Goal: Task Accomplishment & Management: Use online tool/utility

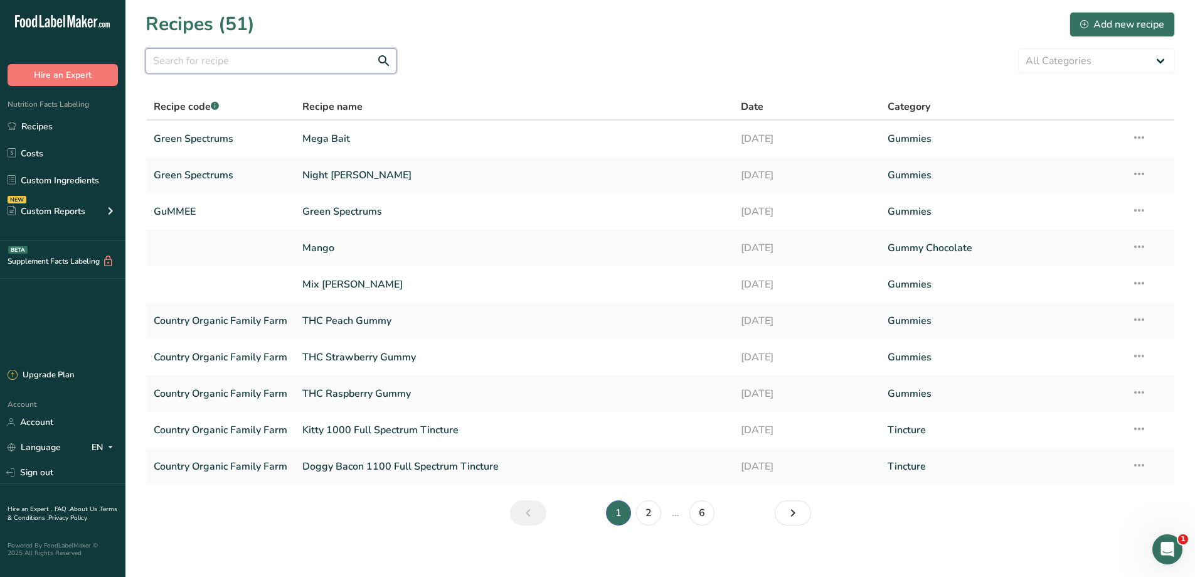
click at [209, 56] on input "text" at bounding box center [271, 60] width 251 height 25
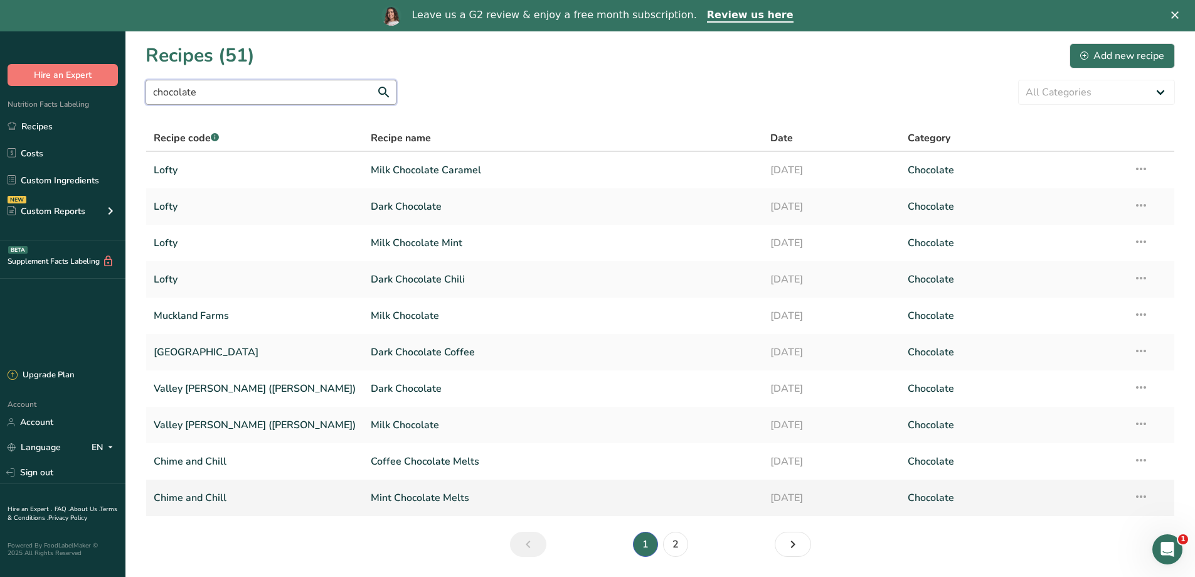
type input "chocolate"
click at [371, 494] on link "Mint Chocolate Melts" at bounding box center [563, 497] width 385 height 26
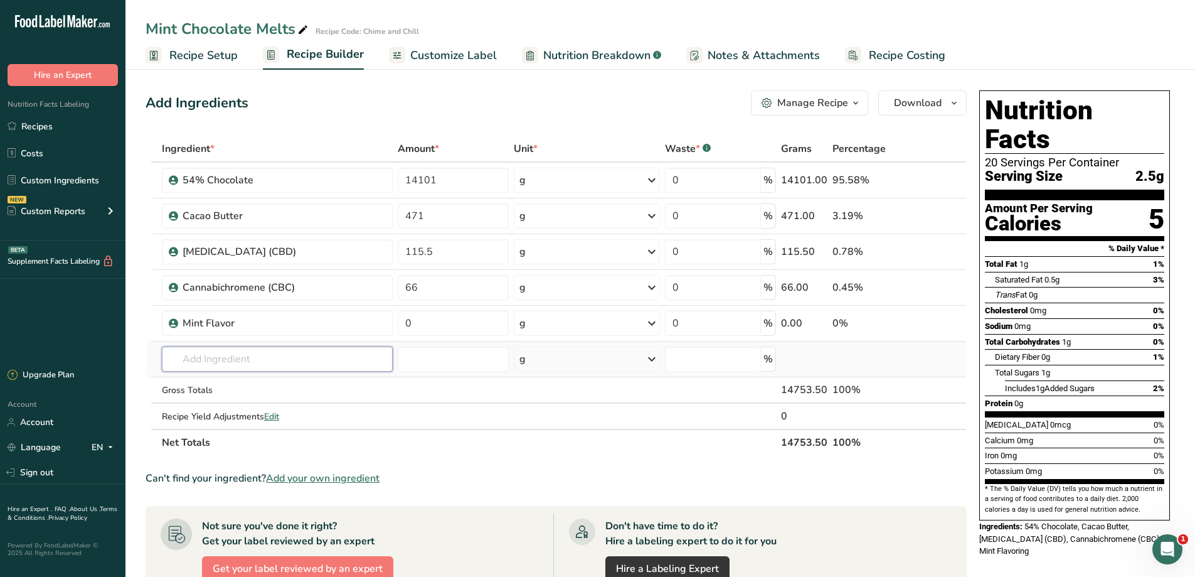
click at [300, 355] on input "text" at bounding box center [278, 358] width 232 height 25
type input "cbt"
click at [250, 363] on input "text" at bounding box center [278, 358] width 232 height 25
paste input "Cannabicitran (CBT)"
type input "Cannabicitran (CBT)"
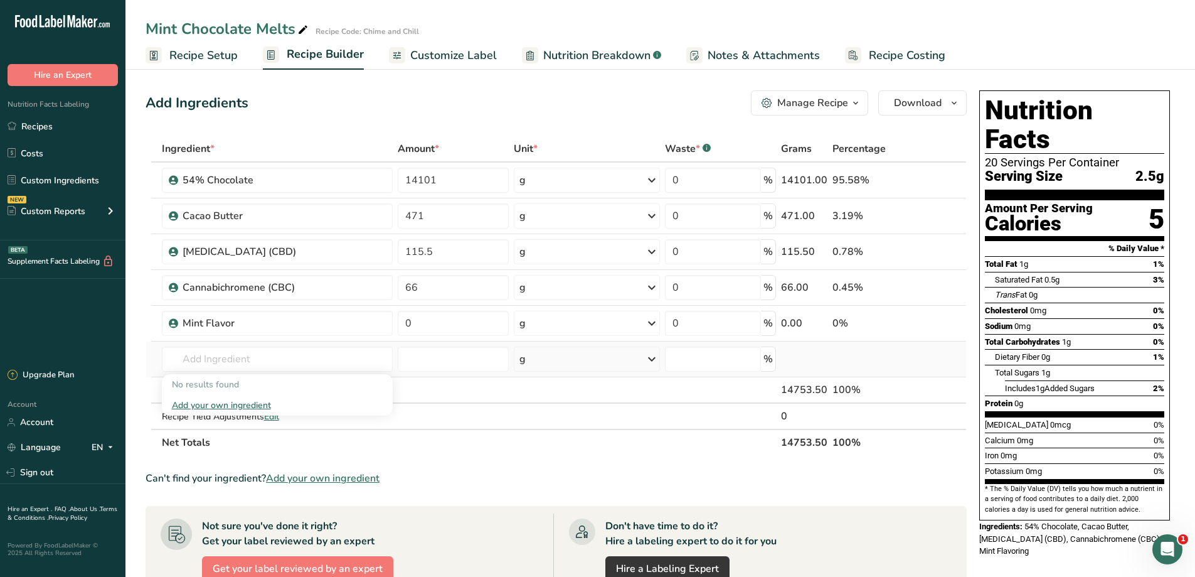
click at [242, 406] on div "Add your own ingredient" at bounding box center [277, 404] width 211 height 13
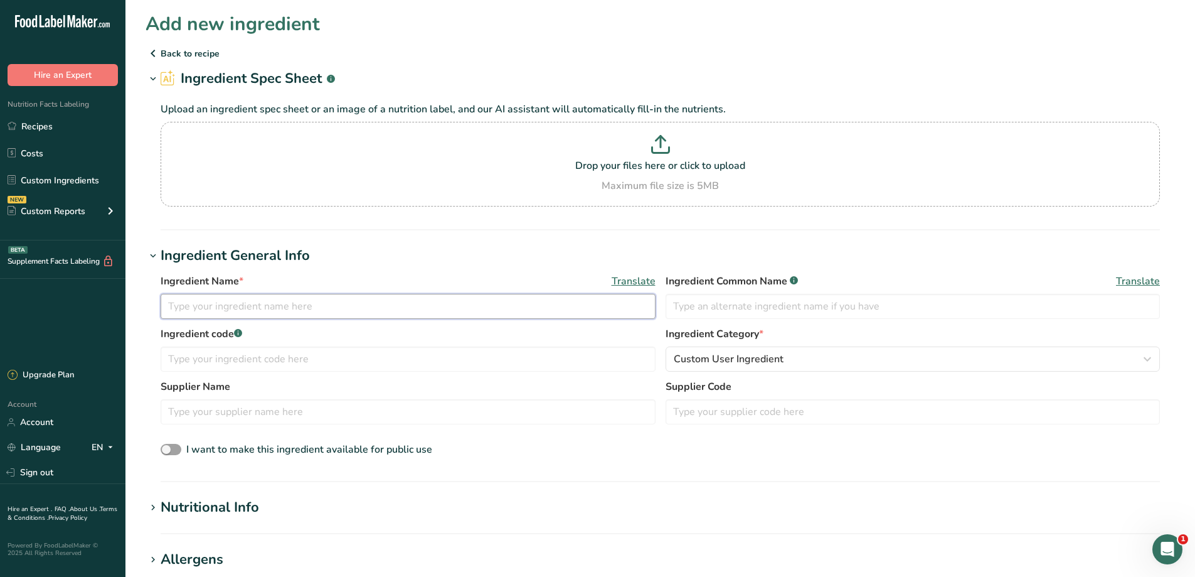
click at [298, 316] on input "text" at bounding box center [408, 306] width 495 height 25
paste input "Cannabicitran (CBT)"
type input "Cannabicitran (CBT)"
click at [710, 309] on input "text" at bounding box center [913, 306] width 495 height 25
paste input "Cannabicitran (CBT)"
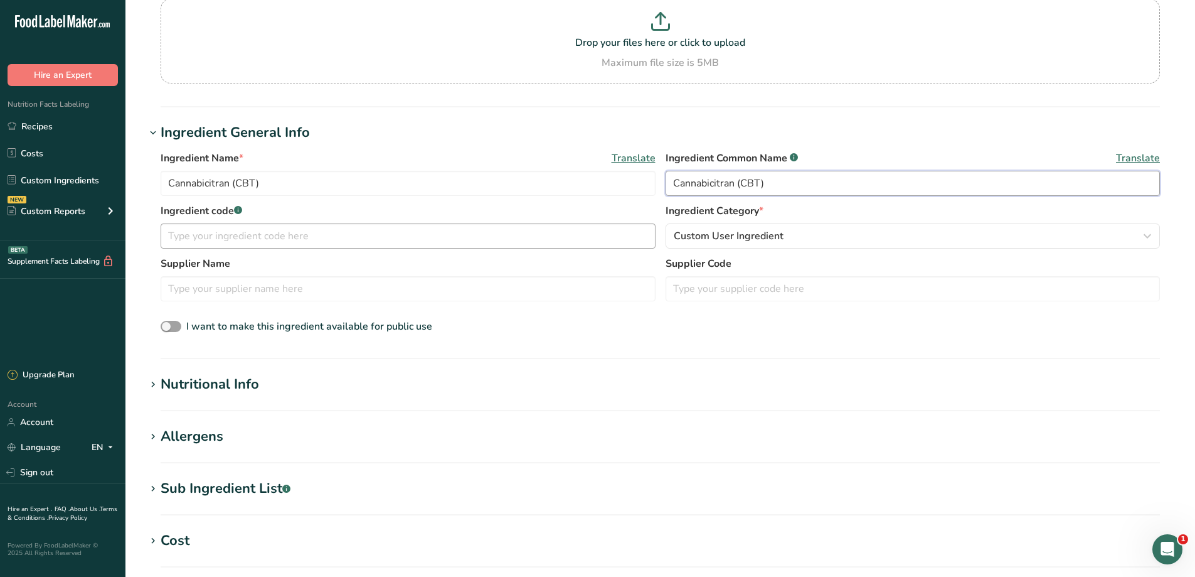
scroll to position [126, 0]
type input "Cannabicitran (CBT)"
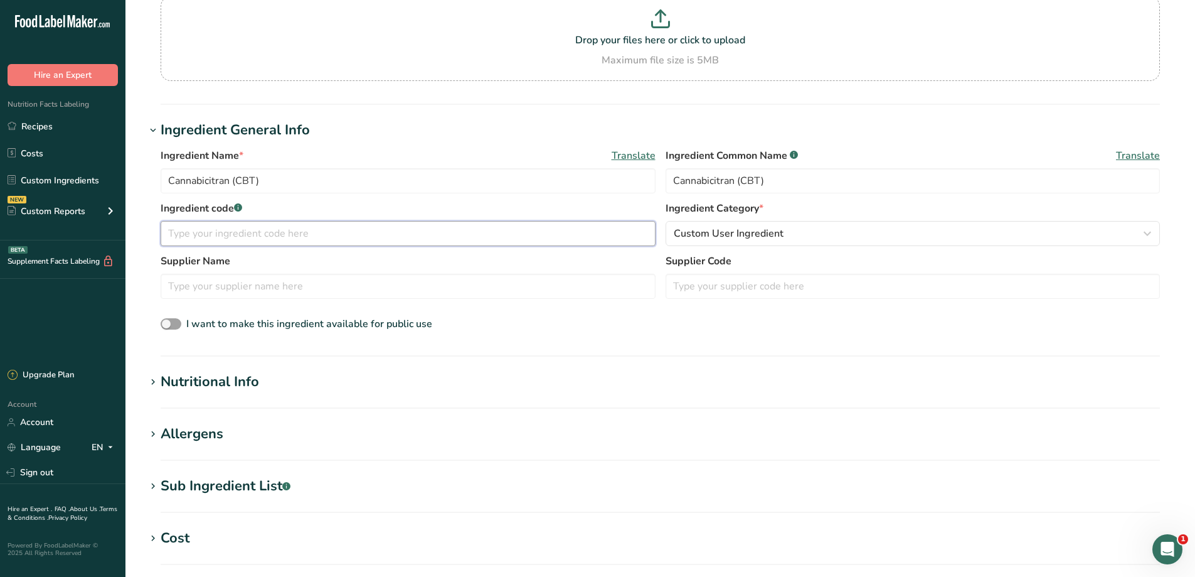
click at [291, 227] on input "text" at bounding box center [408, 233] width 495 height 25
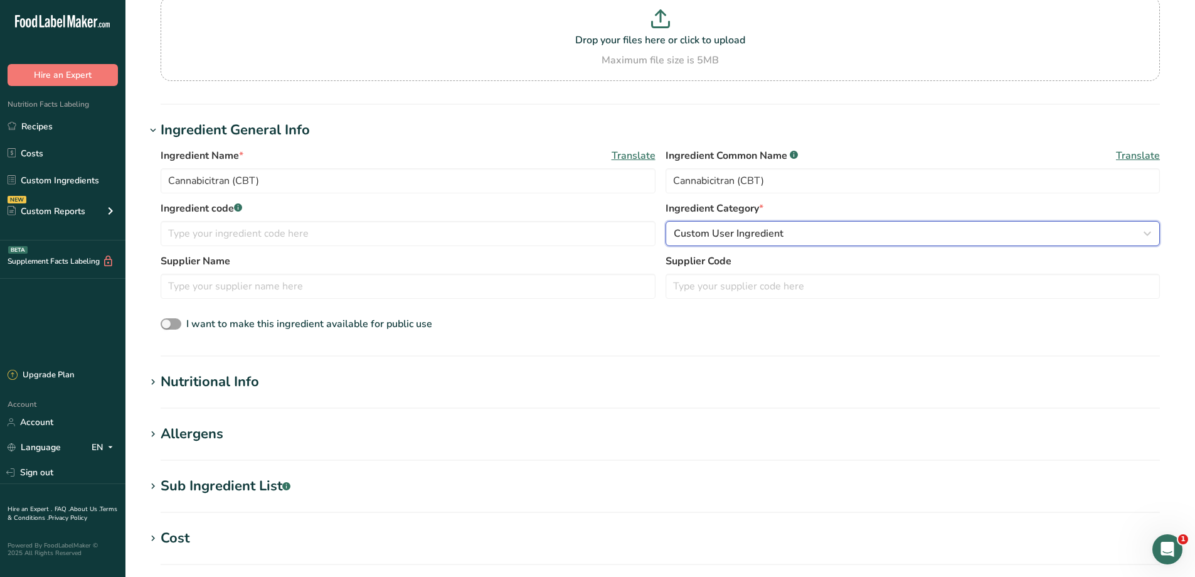
click at [738, 231] on span "Custom User Ingredient" at bounding box center [729, 233] width 110 height 15
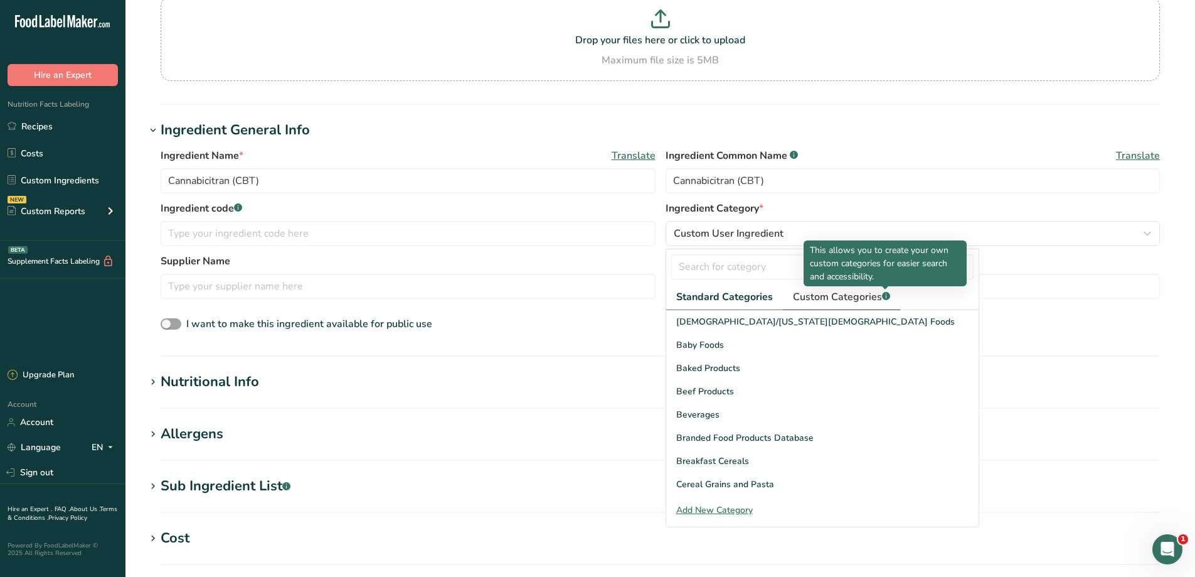
click at [886, 297] on rect at bounding box center [886, 296] width 8 height 8
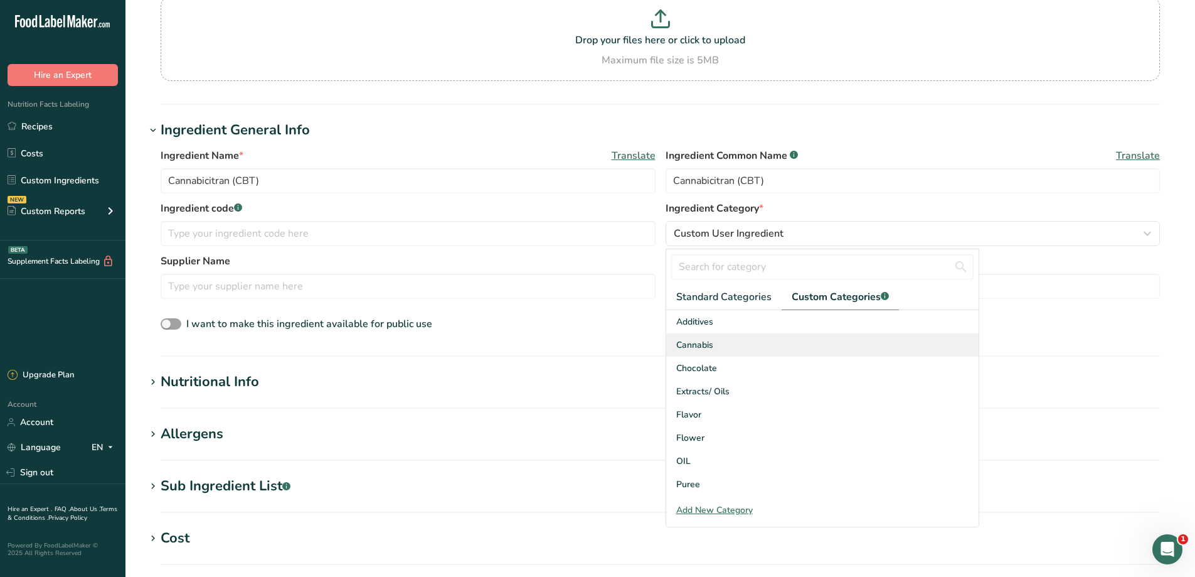
click at [712, 341] on span "Cannabis" at bounding box center [694, 344] width 37 height 13
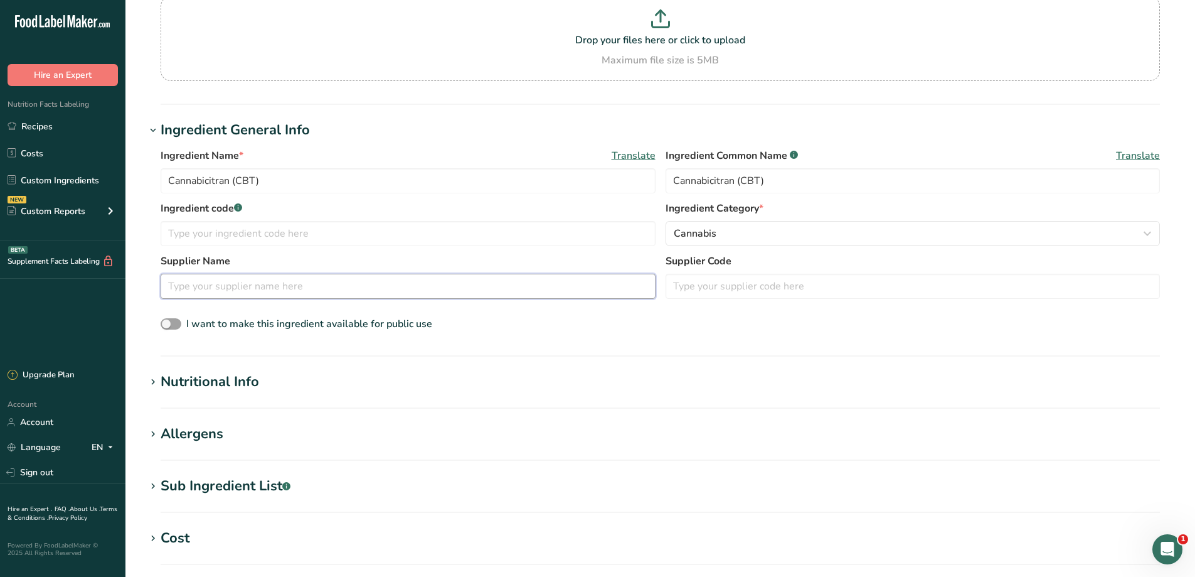
click at [313, 287] on input "text" at bounding box center [408, 286] width 495 height 25
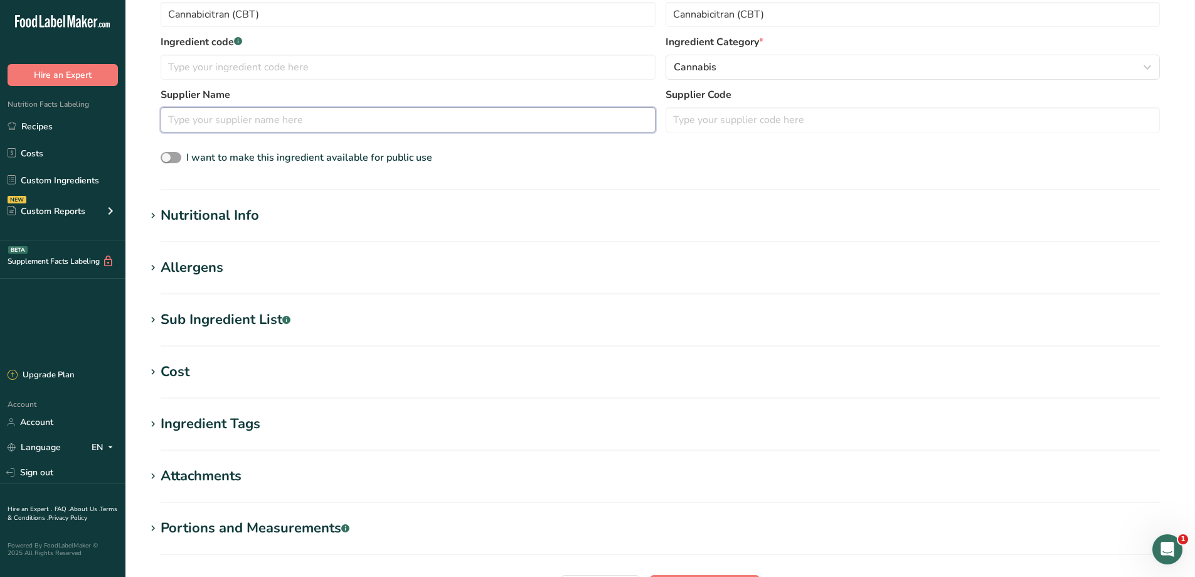
scroll to position [293, 0]
click at [356, 218] on h1 "Nutritional Info" at bounding box center [661, 214] width 1030 height 21
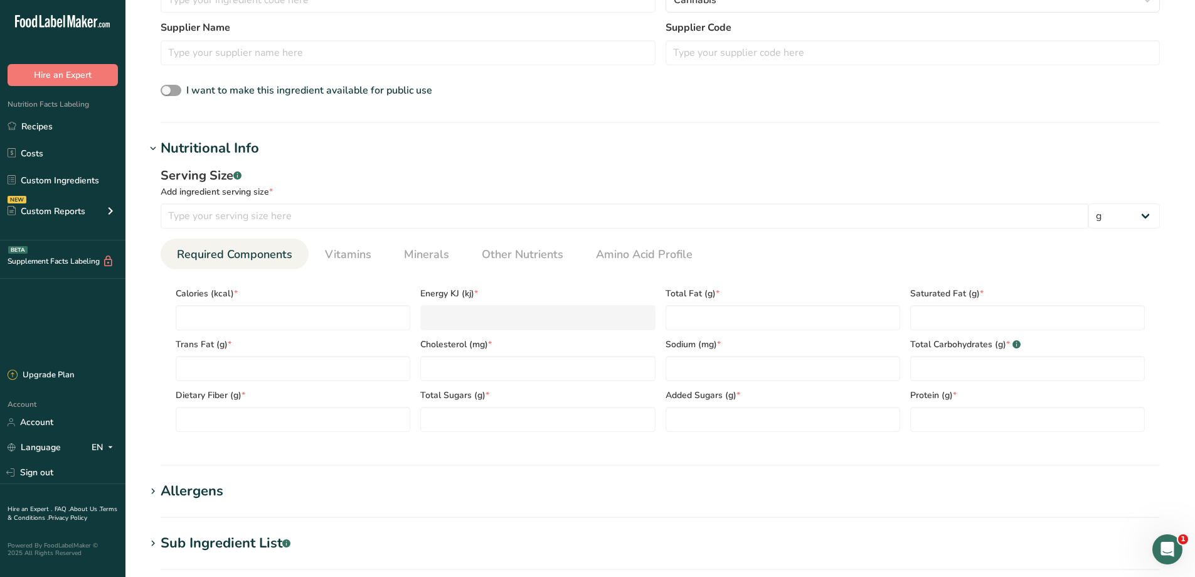
scroll to position [377, 0]
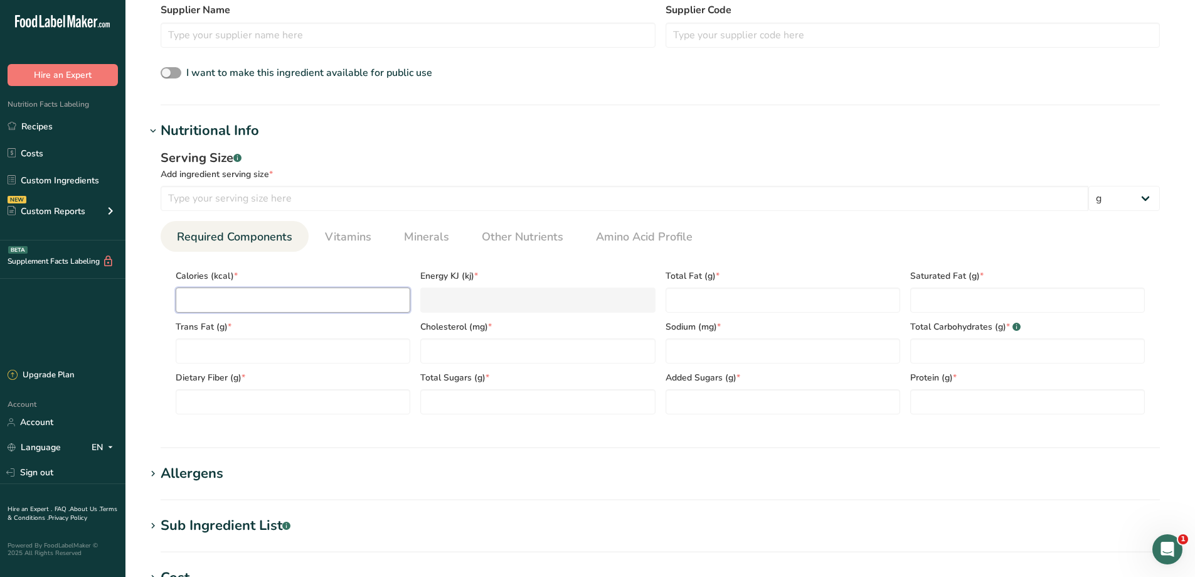
click at [326, 303] on input "number" at bounding box center [293, 299] width 235 height 25
type input "0"
type KJ "0"
type input "0"
click at [326, 346] on Fat "number" at bounding box center [293, 350] width 235 height 25
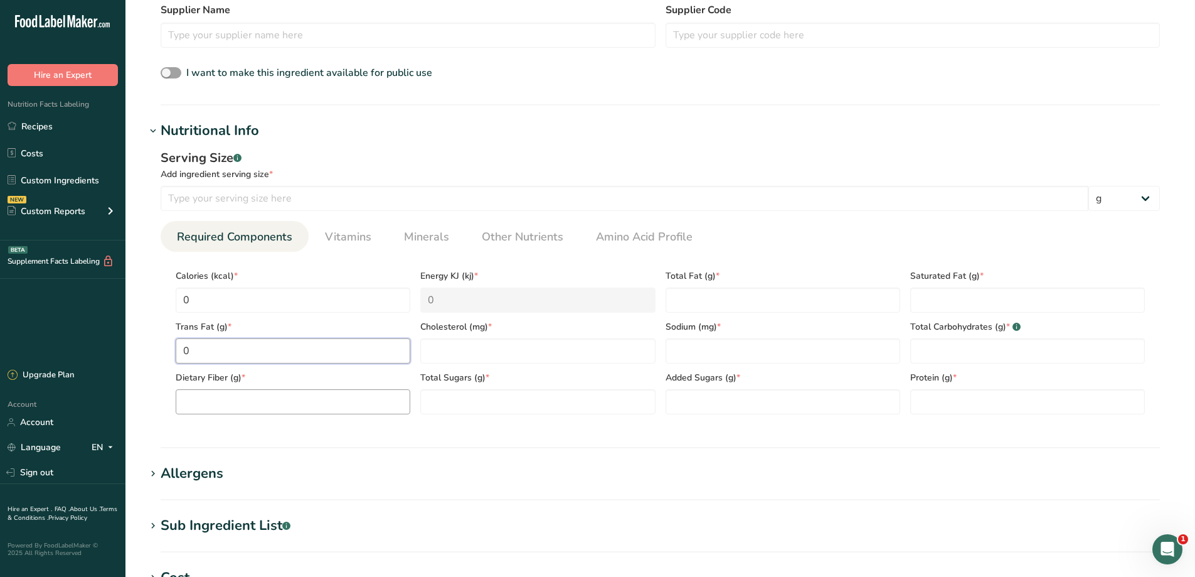
type Fat "0"
click at [314, 400] on Fiber "number" at bounding box center [293, 401] width 235 height 25
type Fiber "0"
click at [857, 299] on Fat "number" at bounding box center [783, 299] width 235 height 25
type Fat "0"
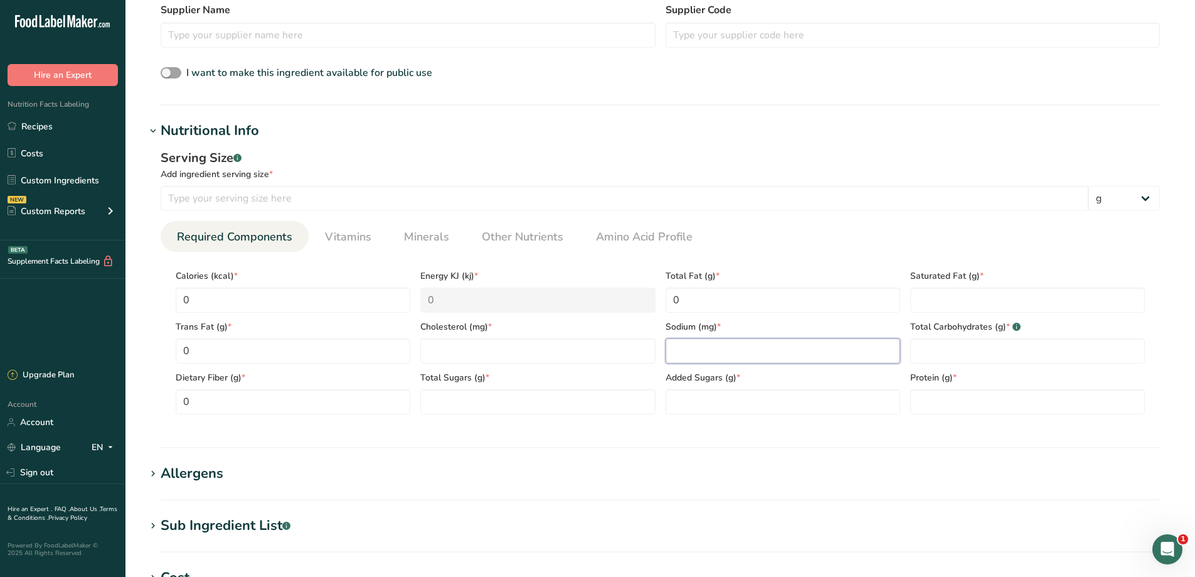
click at [804, 356] on input "number" at bounding box center [783, 350] width 235 height 25
type input "0"
drag, startPoint x: 791, startPoint y: 391, endPoint x: 739, endPoint y: 406, distance: 54.2
click at [791, 392] on Sugars "number" at bounding box center [783, 401] width 235 height 25
type Sugars "0"
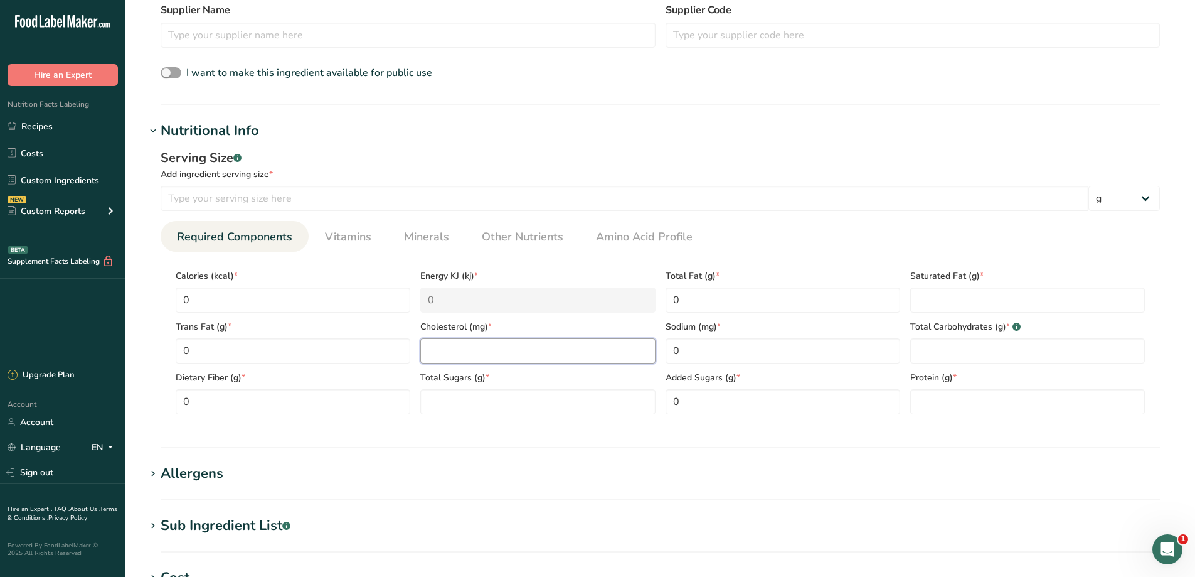
click at [504, 349] on input "number" at bounding box center [537, 350] width 235 height 25
type input "0"
click at [490, 407] on Sugars "number" at bounding box center [537, 401] width 235 height 25
type Sugars "0"
click at [960, 391] on input "number" at bounding box center [1028, 401] width 235 height 25
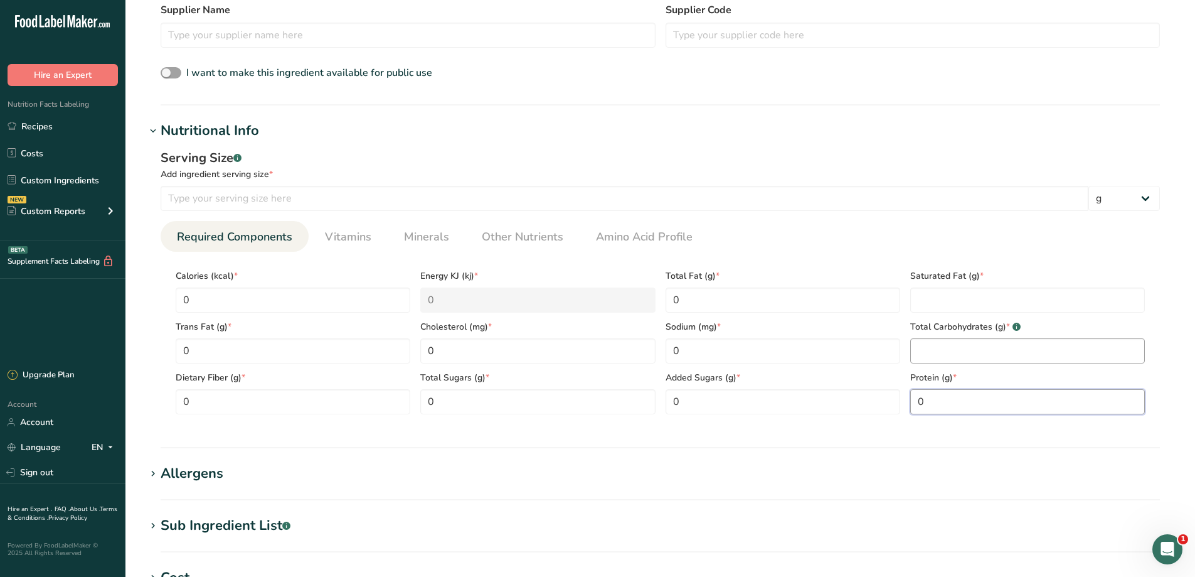
type input "0"
click at [961, 350] on Carbohydrates "number" at bounding box center [1028, 350] width 235 height 25
type Carbohydrates "0"
click at [974, 292] on Fat "number" at bounding box center [1028, 299] width 235 height 25
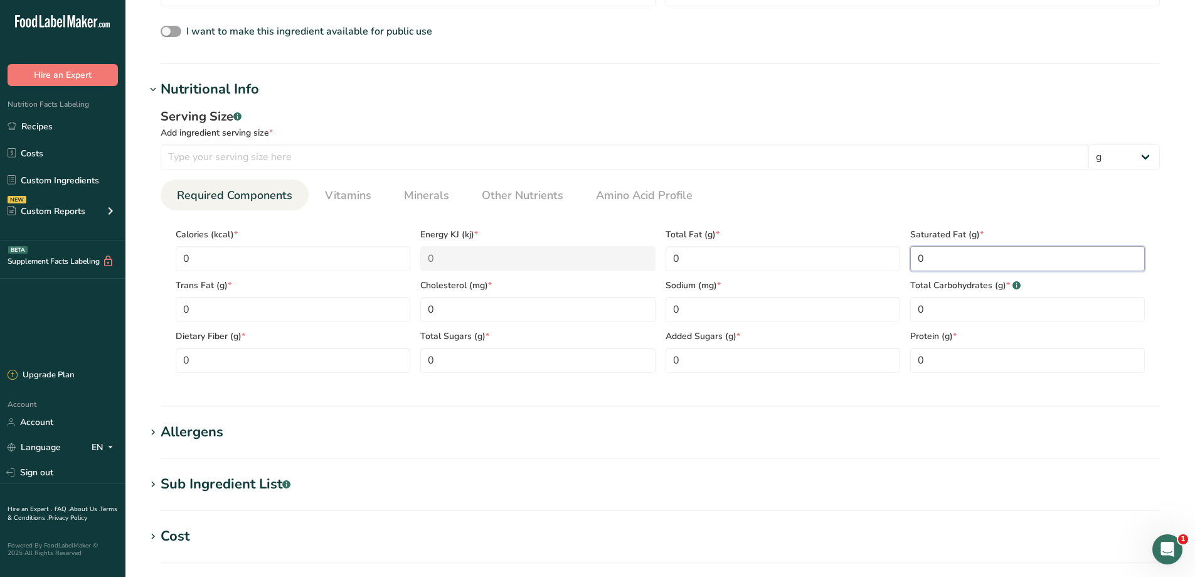
scroll to position [502, 0]
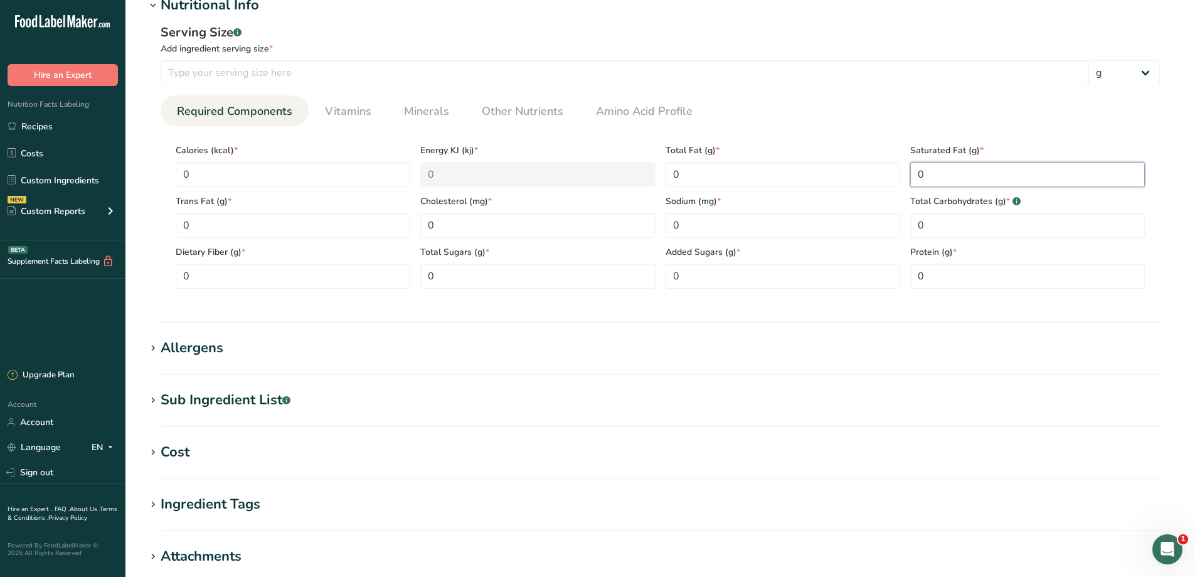
type Fat "0"
click at [260, 346] on h1 "Allergens" at bounding box center [661, 348] width 1030 height 21
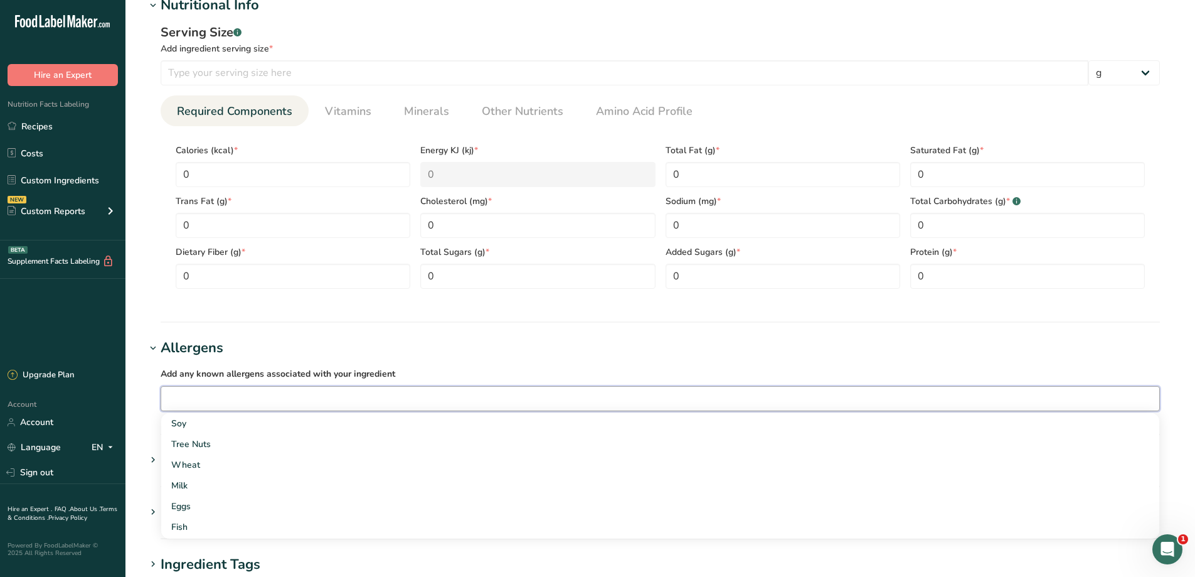
click at [201, 400] on input "text" at bounding box center [660, 397] width 998 height 19
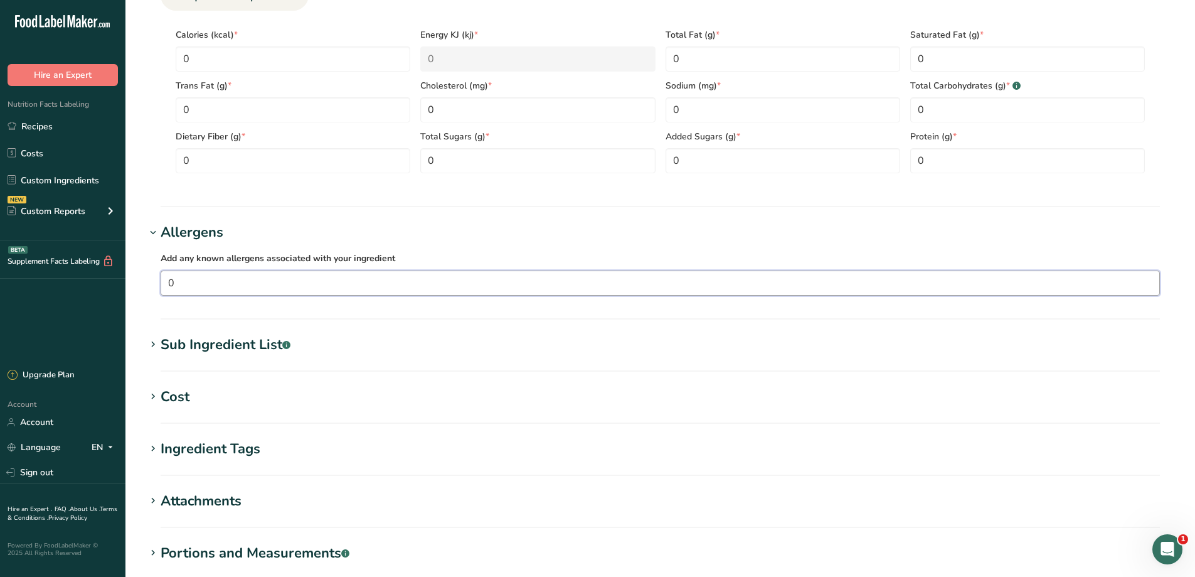
scroll to position [628, 0]
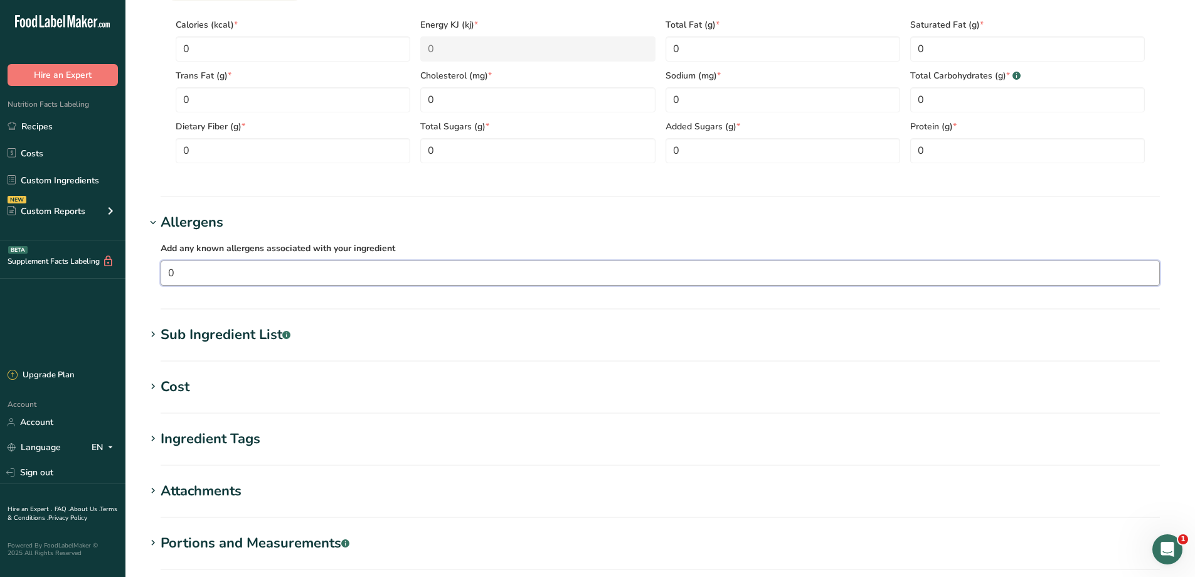
type input "0"
drag, startPoint x: 257, startPoint y: 262, endPoint x: 257, endPoint y: 273, distance: 11.3
click at [257, 262] on div "0" at bounding box center [661, 272] width 1000 height 25
click at [257, 277] on input "0" at bounding box center [660, 272] width 998 height 19
type input "0"
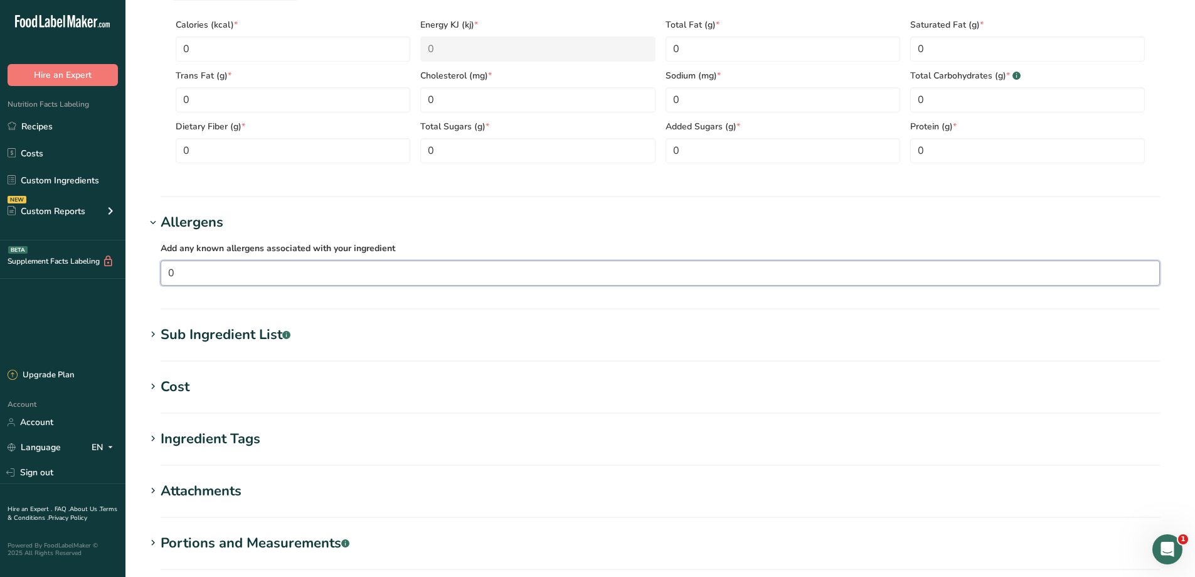
click at [252, 339] on div "Sub Ingredient List .a-a{fill:#347362;}.b-a{fill:#fff;}" at bounding box center [226, 334] width 130 height 21
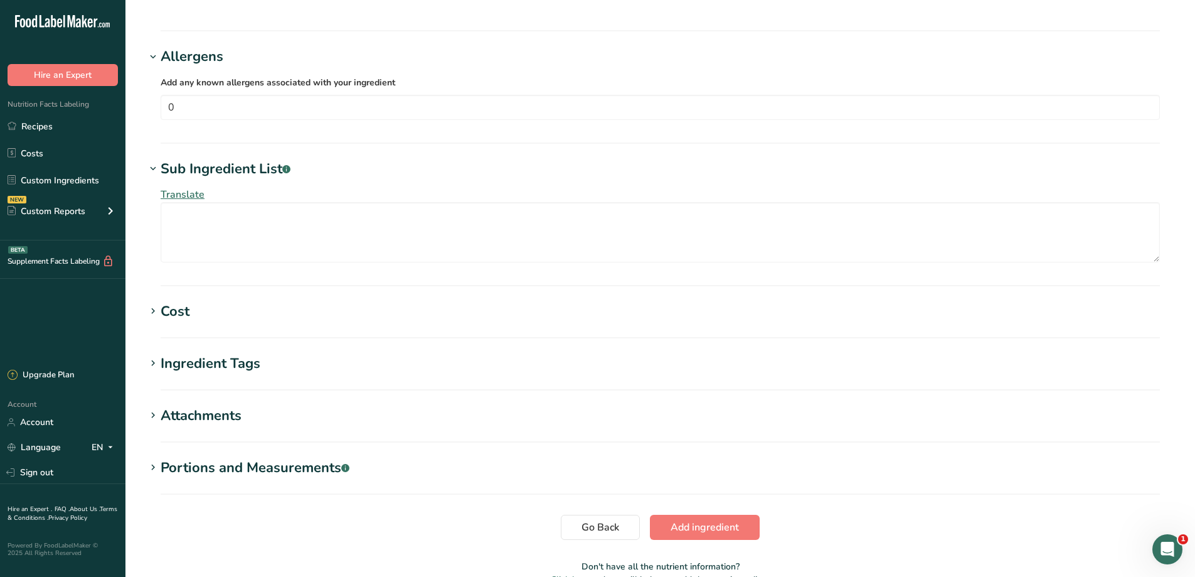
scroll to position [795, 0]
click at [201, 311] on h1 "Cost" at bounding box center [661, 309] width 1030 height 21
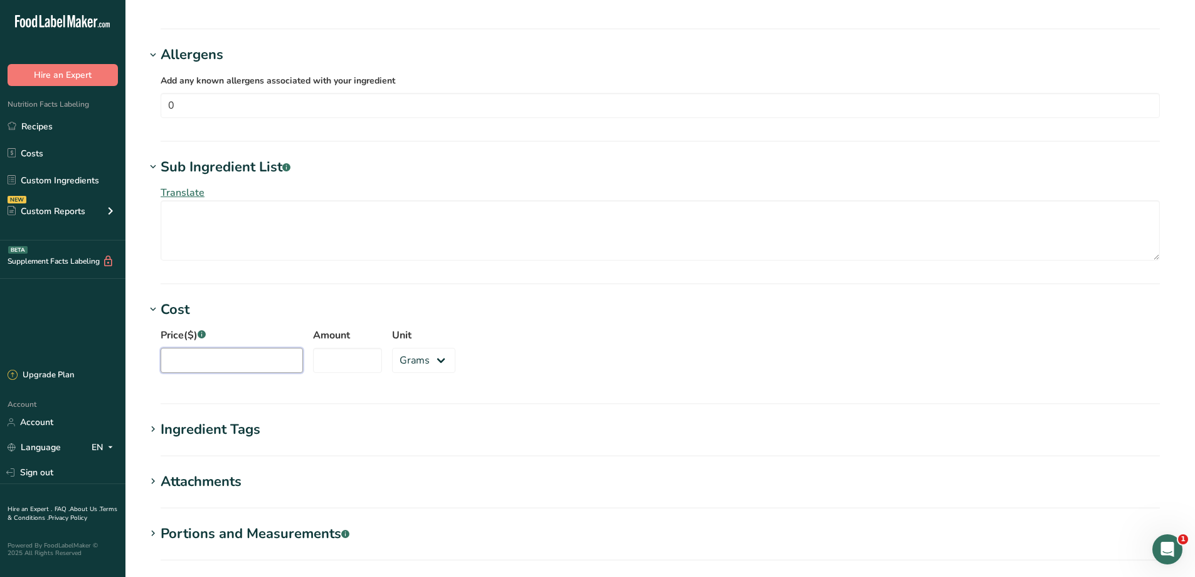
click at [222, 355] on input "Price($) .a-a{fill:#347362;}.b-a{fill:#fff;}" at bounding box center [232, 360] width 142 height 25
type input "5500"
click at [341, 360] on input "Amount" at bounding box center [347, 360] width 69 height 25
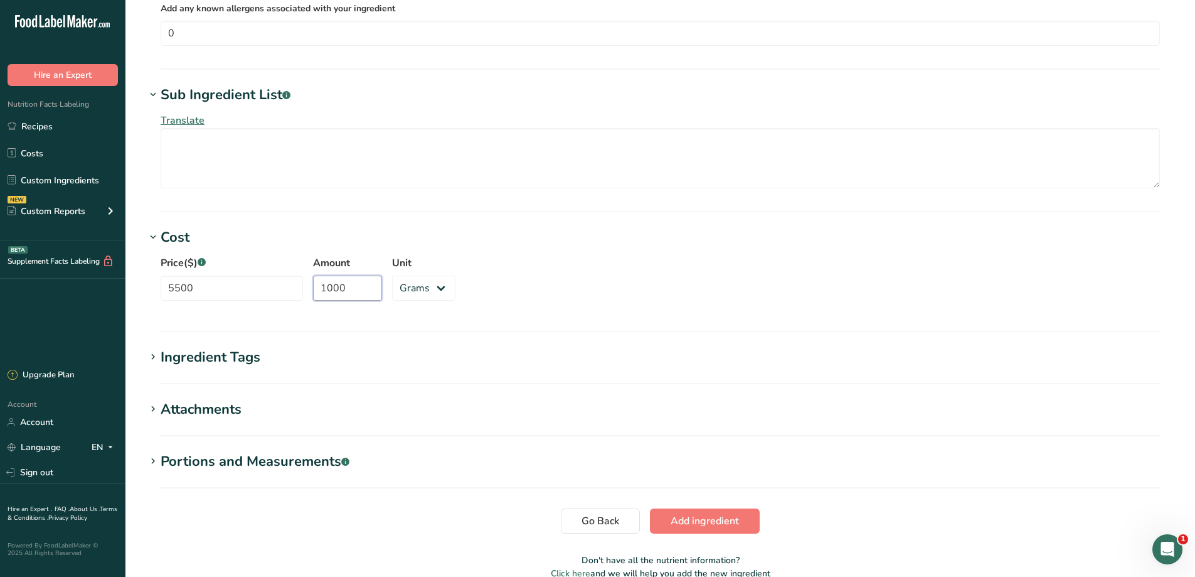
scroll to position [879, 0]
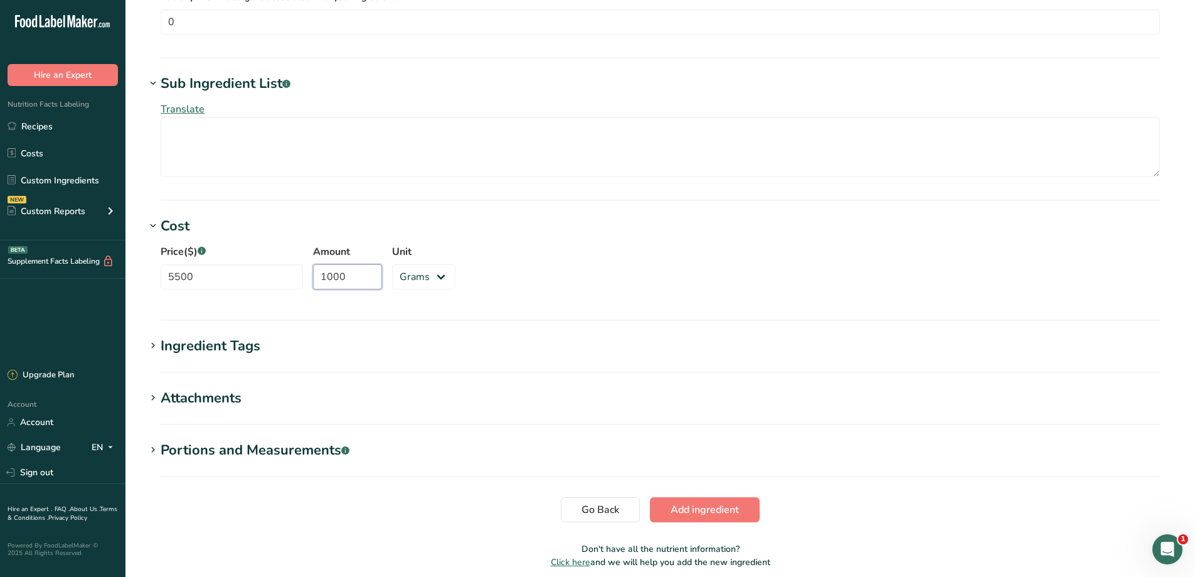
type input "1000"
click at [240, 345] on div "Ingredient Tags" at bounding box center [211, 346] width 100 height 21
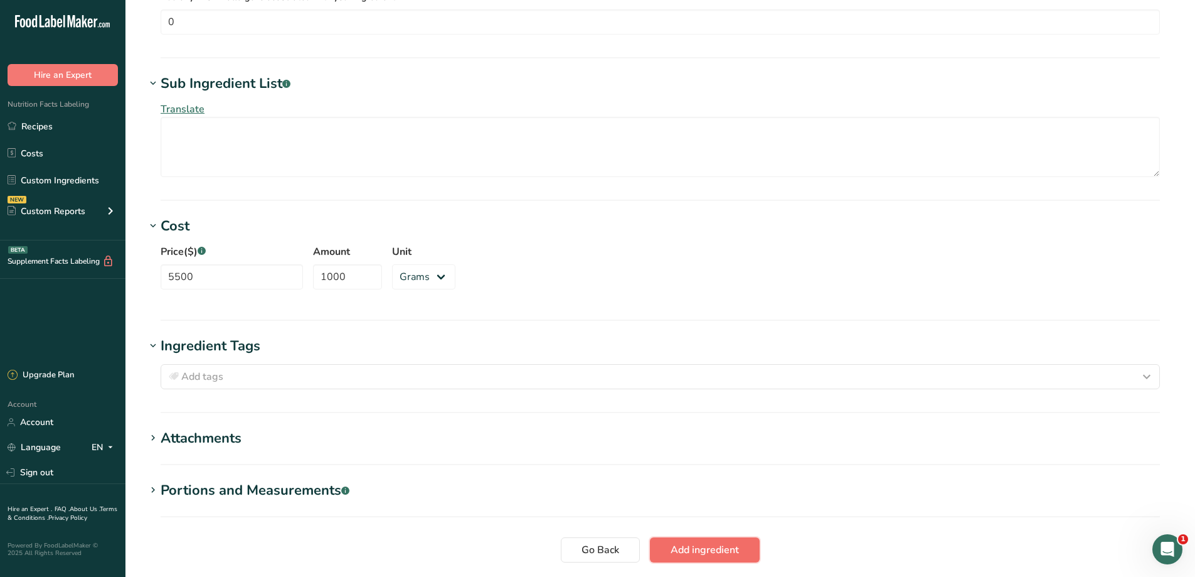
click at [697, 557] on button "Add ingredient" at bounding box center [705, 549] width 110 height 25
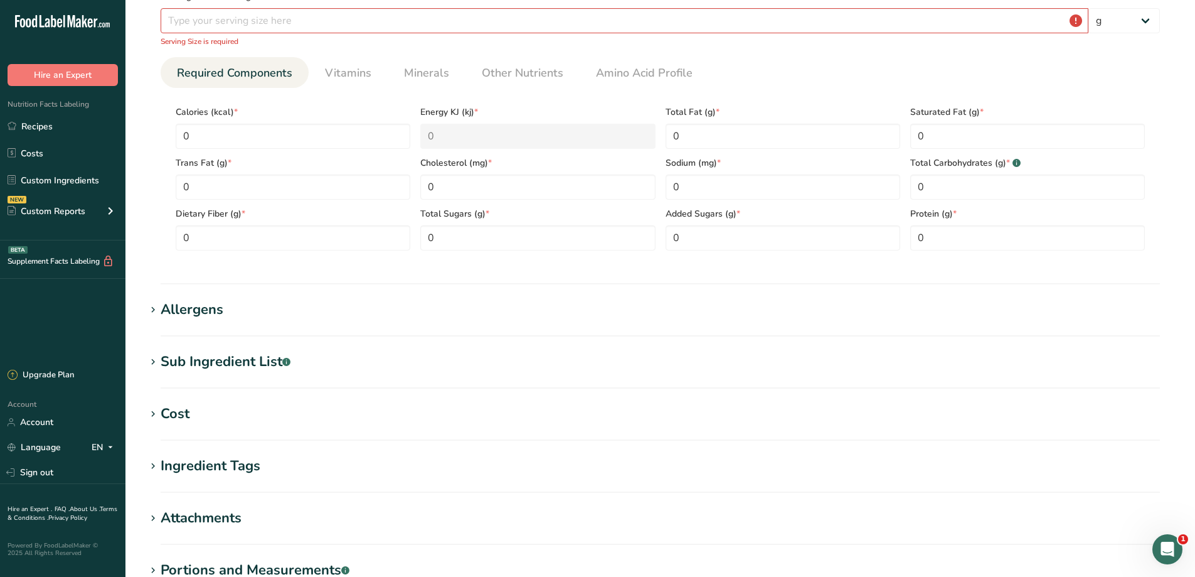
scroll to position [193, 0]
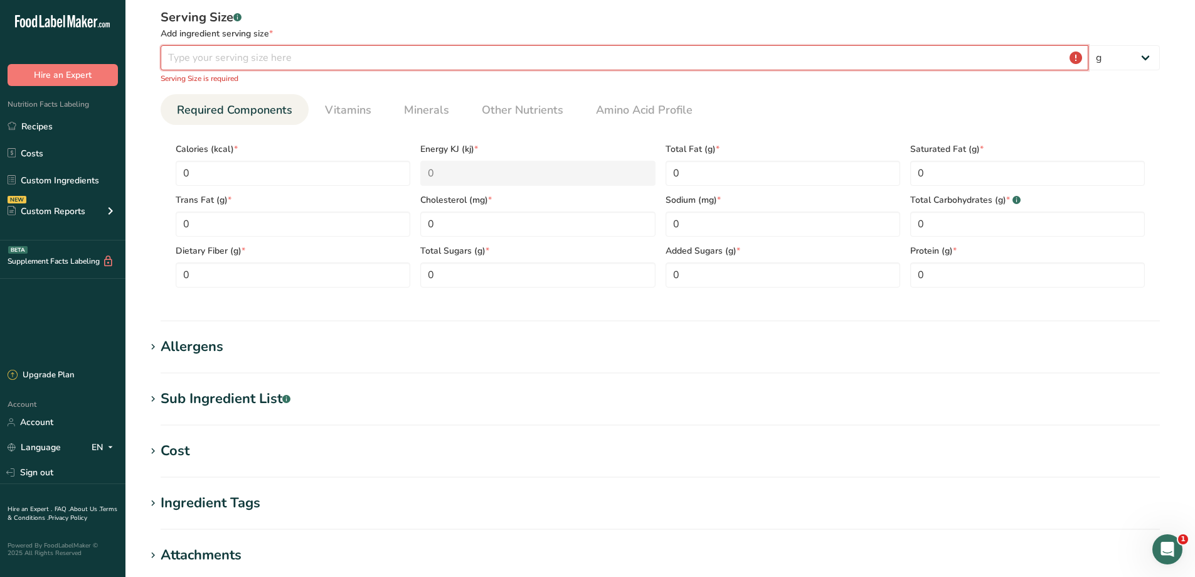
click at [265, 57] on input "number" at bounding box center [625, 57] width 928 height 25
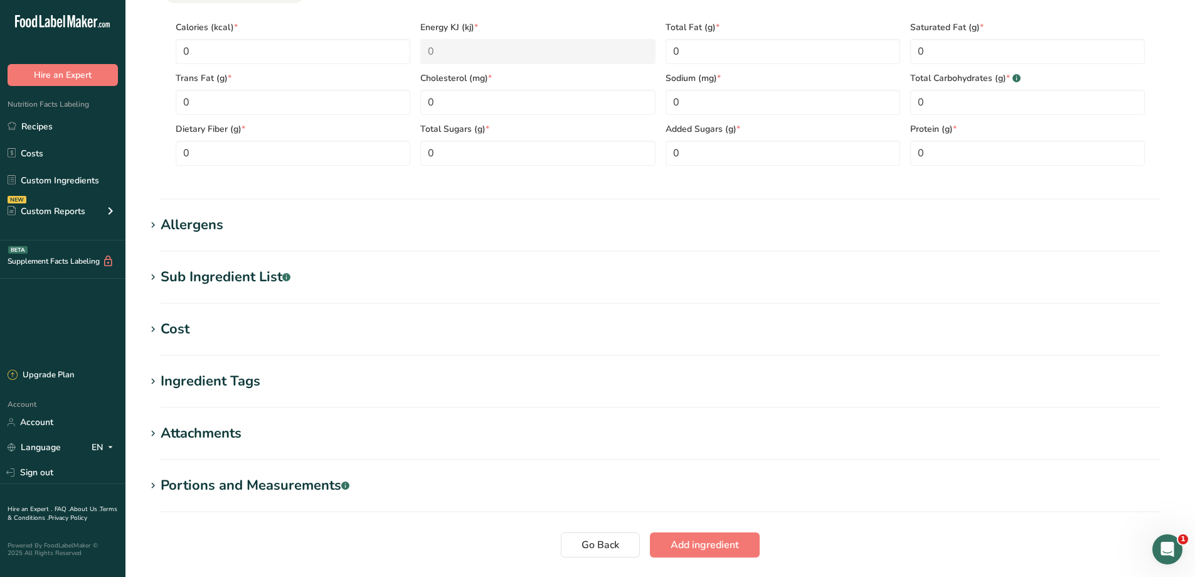
scroll to position [402, 0]
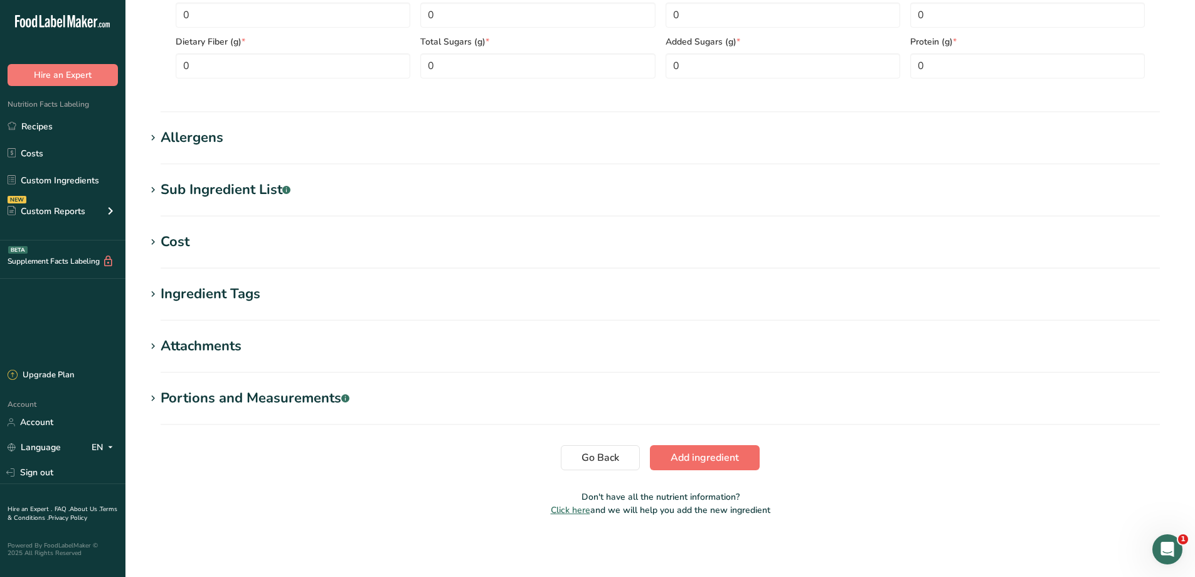
type input "0"
click at [682, 454] on span "Add ingredient" at bounding box center [705, 457] width 68 height 15
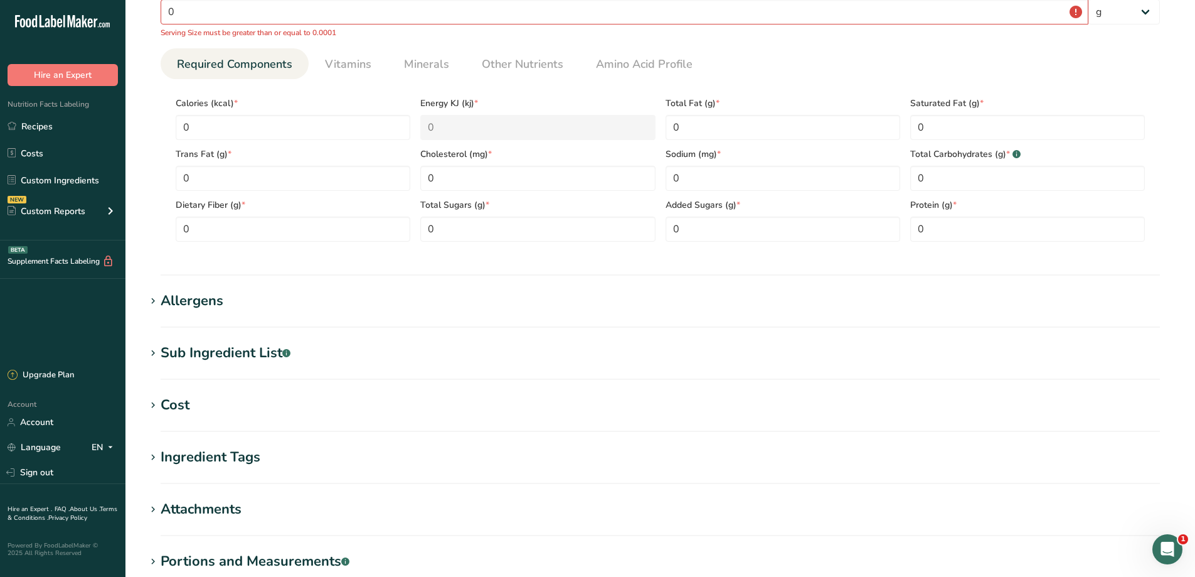
scroll to position [173, 0]
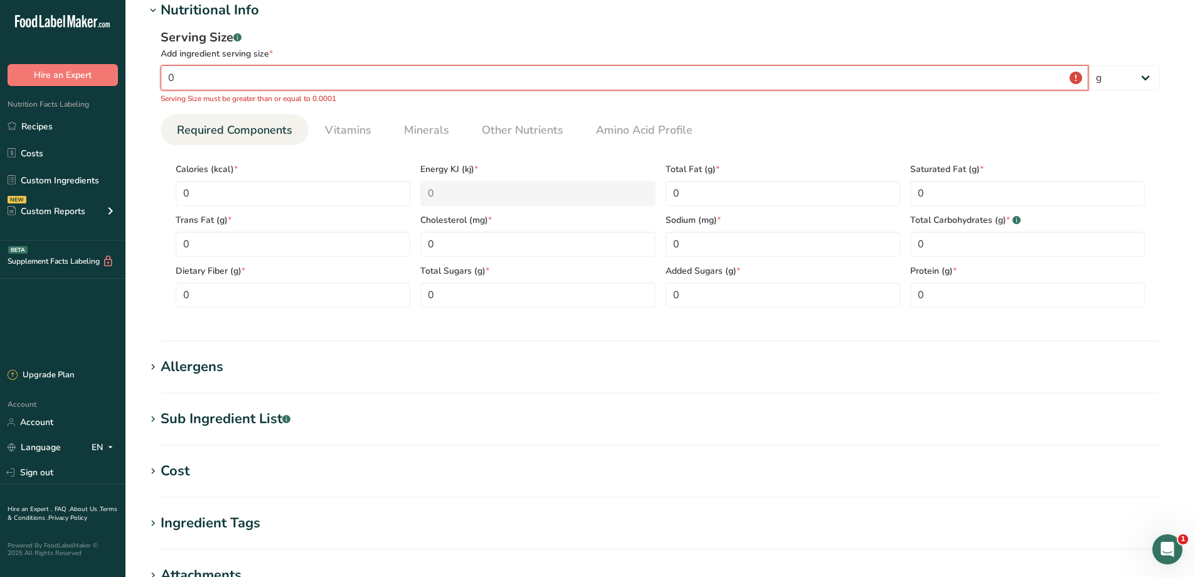
click at [249, 76] on input "0" at bounding box center [625, 77] width 928 height 25
type input "1"
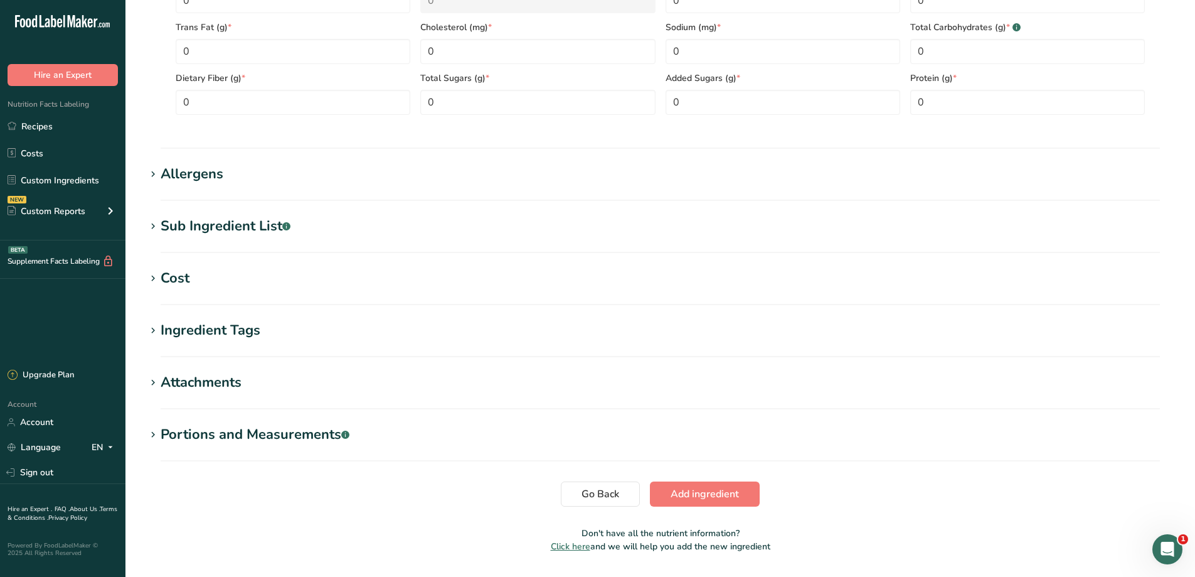
scroll to position [382, 0]
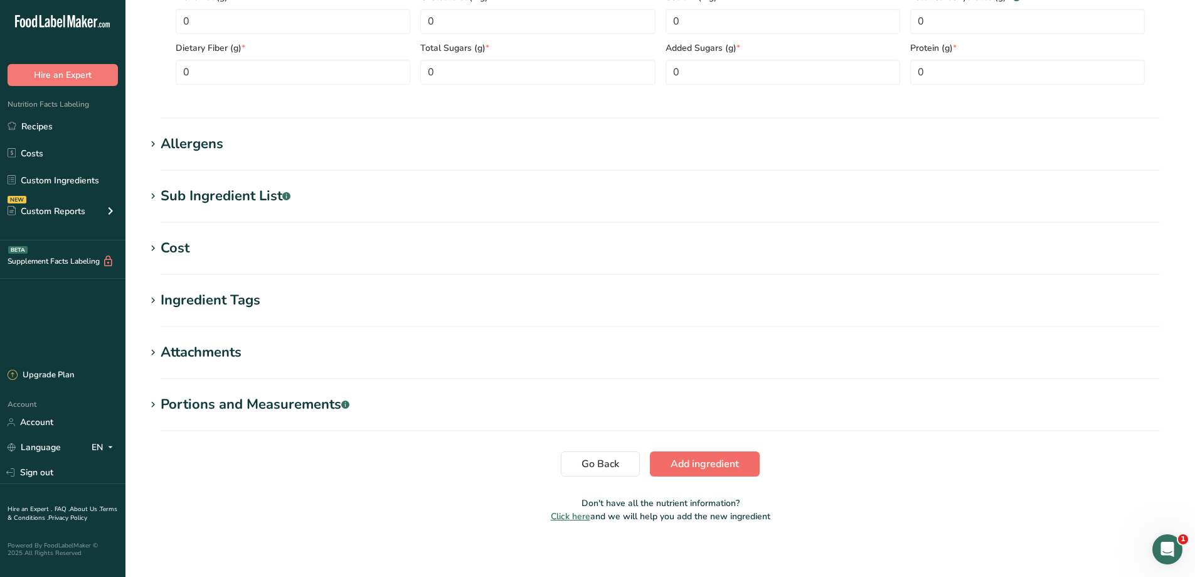
type input "1"
click at [704, 459] on span "Add ingredient" at bounding box center [705, 463] width 68 height 15
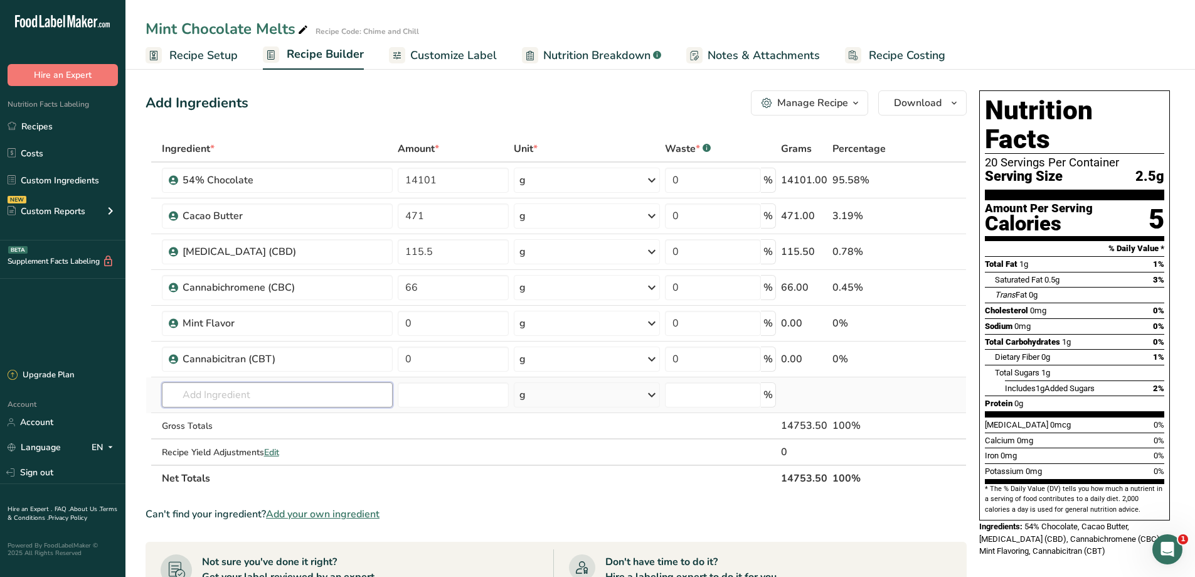
click at [286, 393] on input "text" at bounding box center [278, 394] width 232 height 25
type input "cbn"
click at [296, 435] on div "Add your own ingredient" at bounding box center [277, 440] width 211 height 13
click at [257, 402] on input "text" at bounding box center [278, 394] width 232 height 25
click at [256, 400] on input "c" at bounding box center [278, 394] width 232 height 25
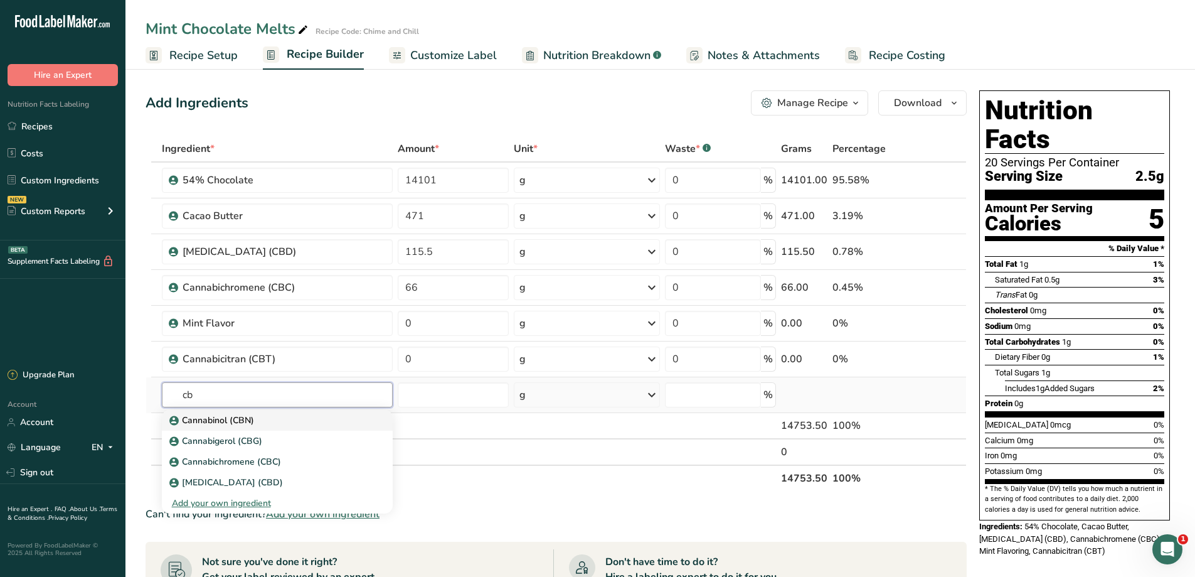
type input "cb"
click at [261, 415] on div "Cannabinol (CBN)" at bounding box center [267, 420] width 191 height 13
type input "Cannabinol (CBN)"
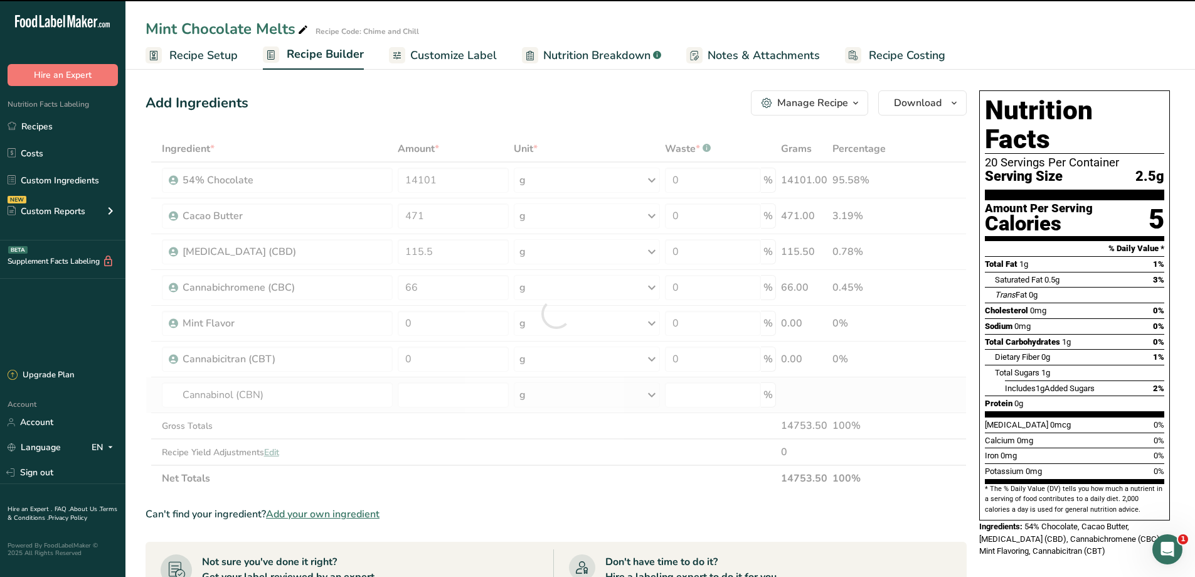
type input "0"
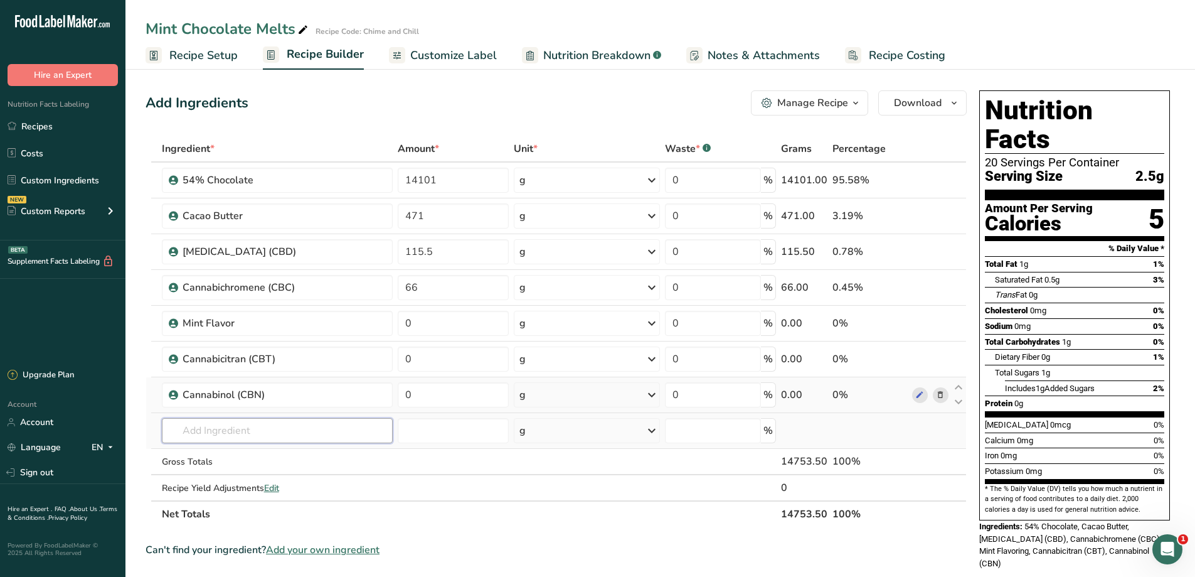
click at [309, 430] on input "text" at bounding box center [278, 430] width 232 height 25
type input "THC"
click at [316, 458] on div "[MEDICAL_DATA] (THC)" at bounding box center [267, 455] width 191 height 13
type input "[MEDICAL_DATA] (THC)"
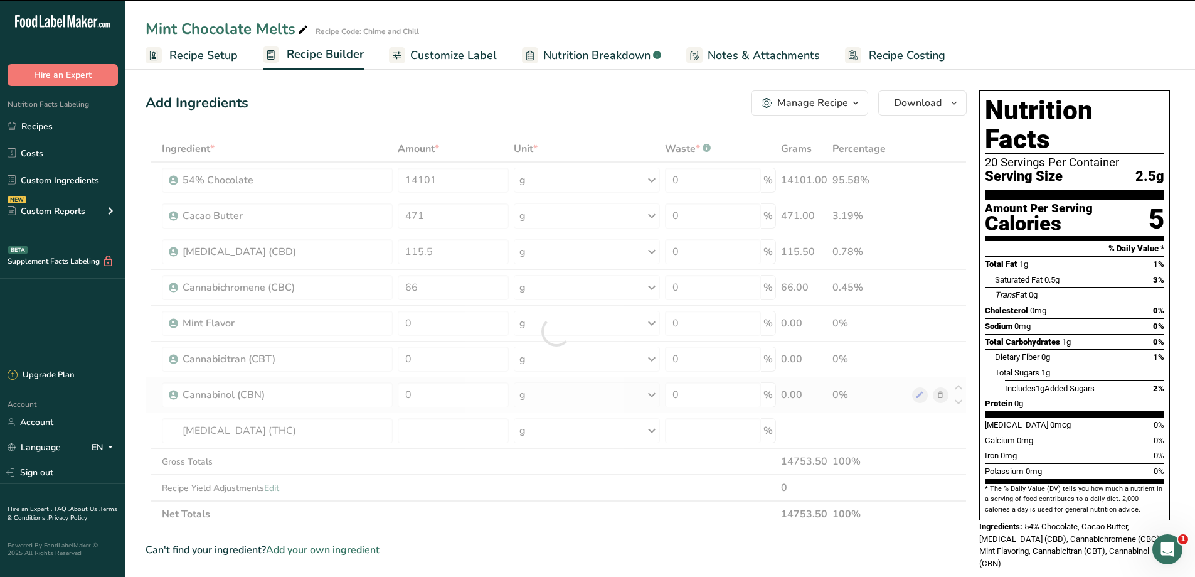
type input "0"
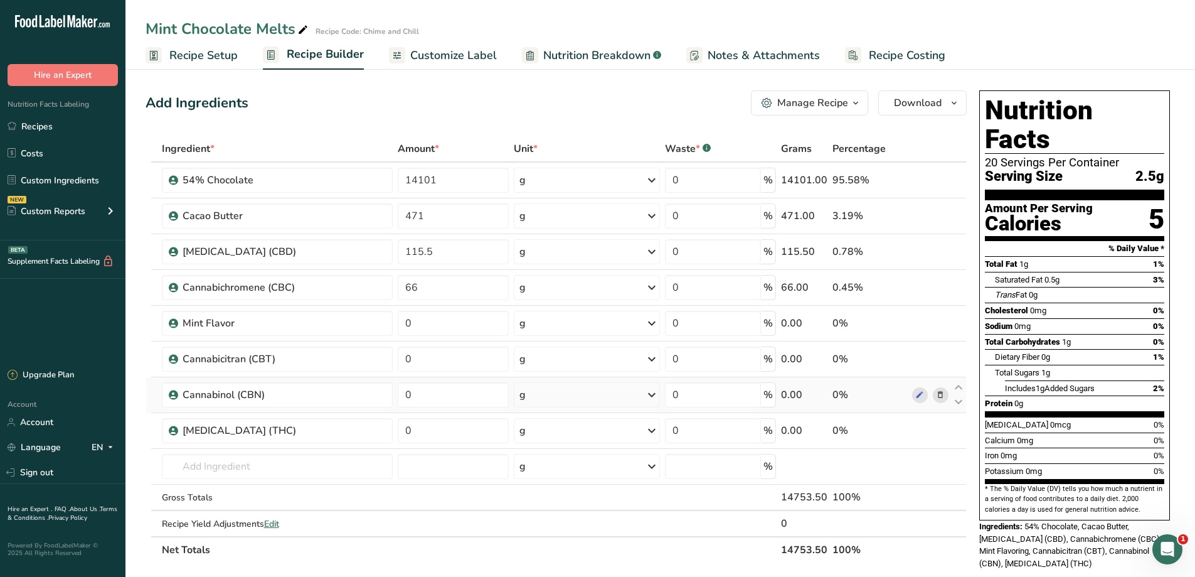
click at [487, 56] on span "Customize Label" at bounding box center [453, 55] width 87 height 17
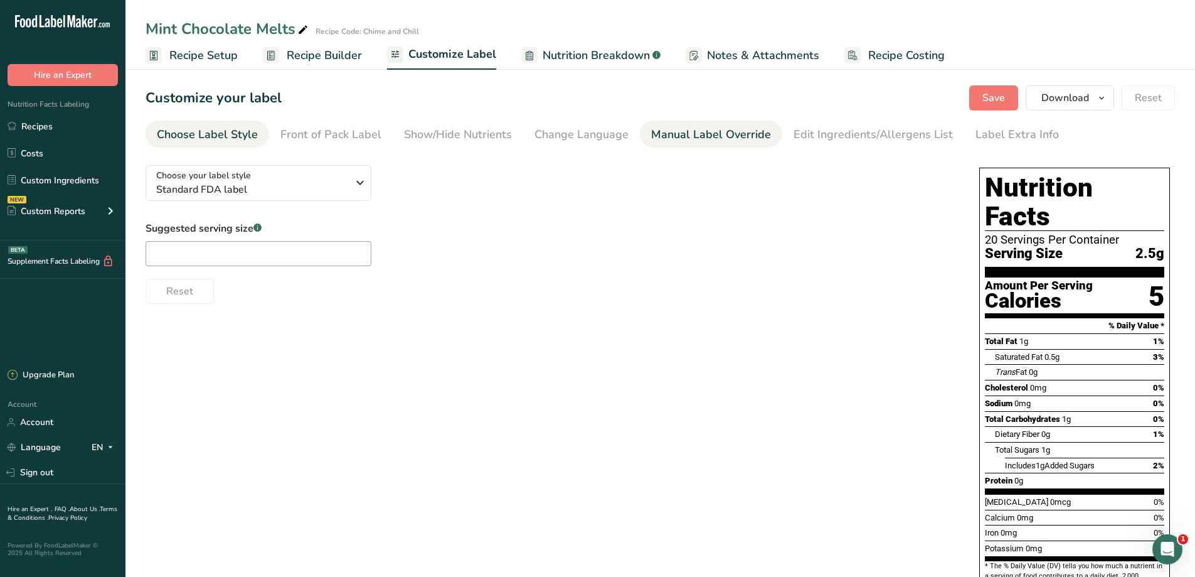
click at [710, 129] on div "Manual Label Override" at bounding box center [711, 134] width 120 height 17
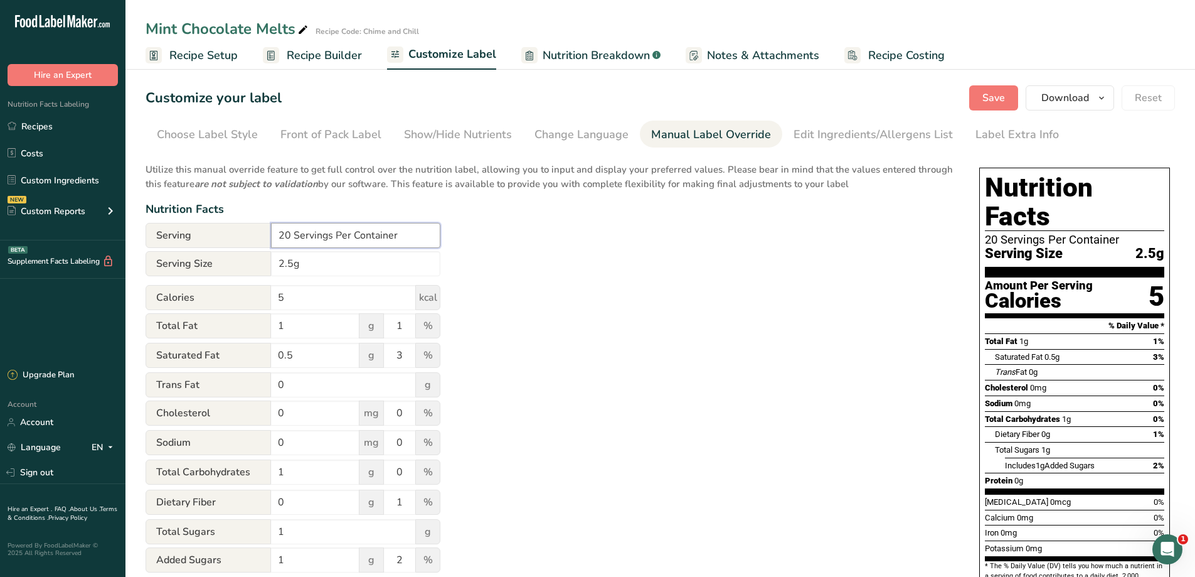
click at [284, 243] on input "20 Servings Per Container" at bounding box center [355, 235] width 169 height 25
type input "30 Servings Per Container"
click at [534, 340] on div "Utilize this manual override feature to get full control over the nutrition lab…" at bounding box center [550, 455] width 809 height 601
click at [990, 100] on span "Save" at bounding box center [994, 97] width 23 height 15
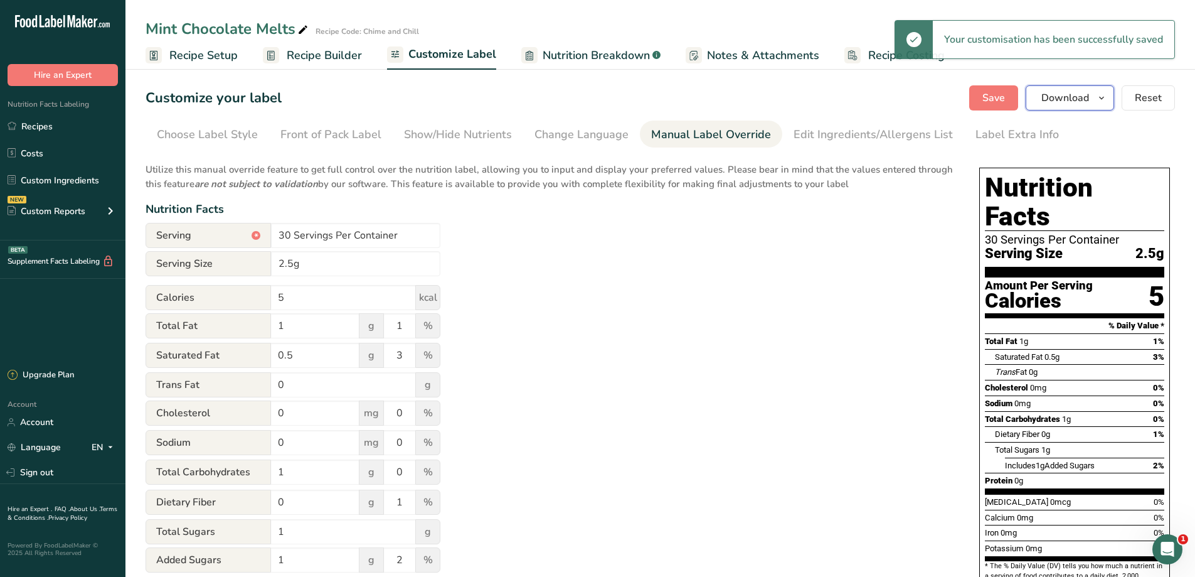
click at [1086, 91] on button "Download" at bounding box center [1070, 97] width 88 height 25
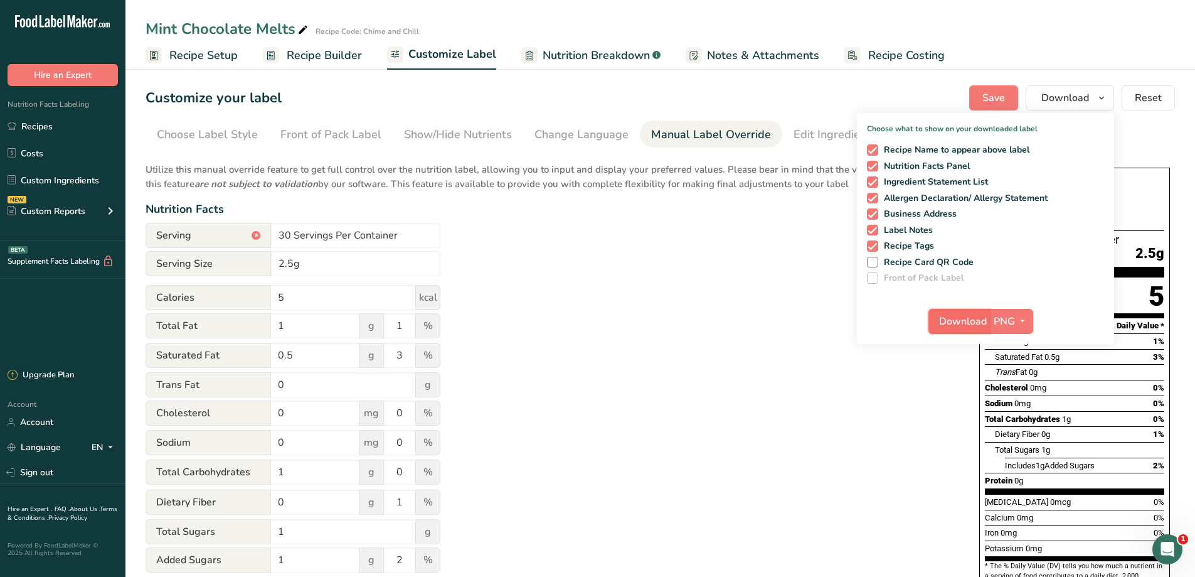
click at [970, 318] on span "Download" at bounding box center [963, 321] width 48 height 15
click at [876, 262] on span at bounding box center [872, 262] width 11 height 11
click at [875, 262] on input "Recipe Card QR Code" at bounding box center [871, 262] width 8 height 8
checkbox input "true"
click at [833, 317] on div "Utilize this manual override feature to get full control over the nutrition lab…" at bounding box center [550, 455] width 809 height 601
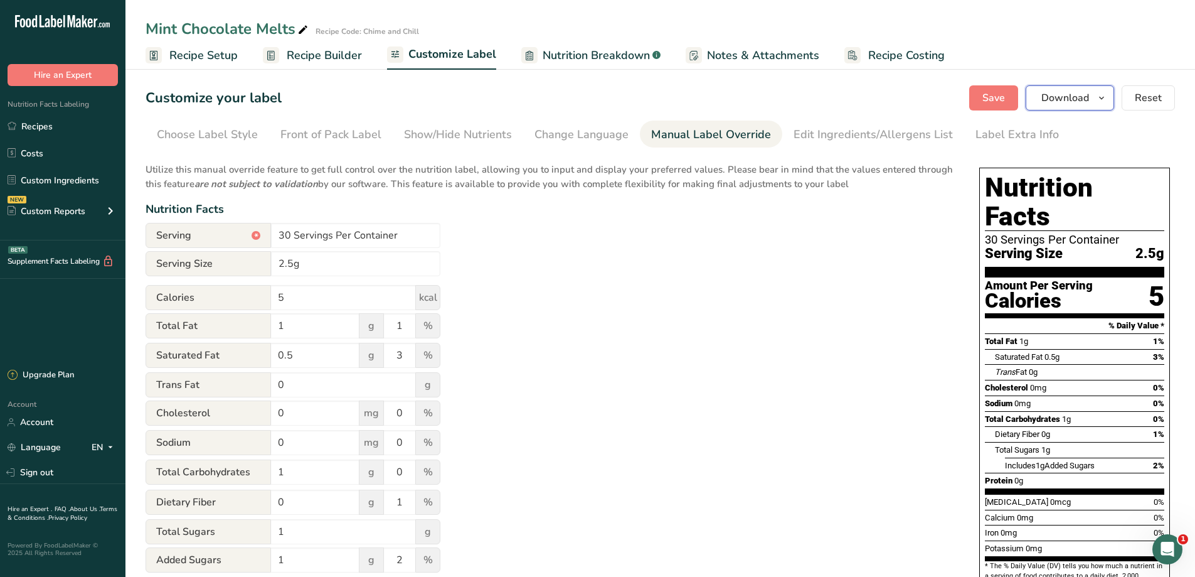
click at [1071, 96] on span "Download" at bounding box center [1066, 97] width 48 height 15
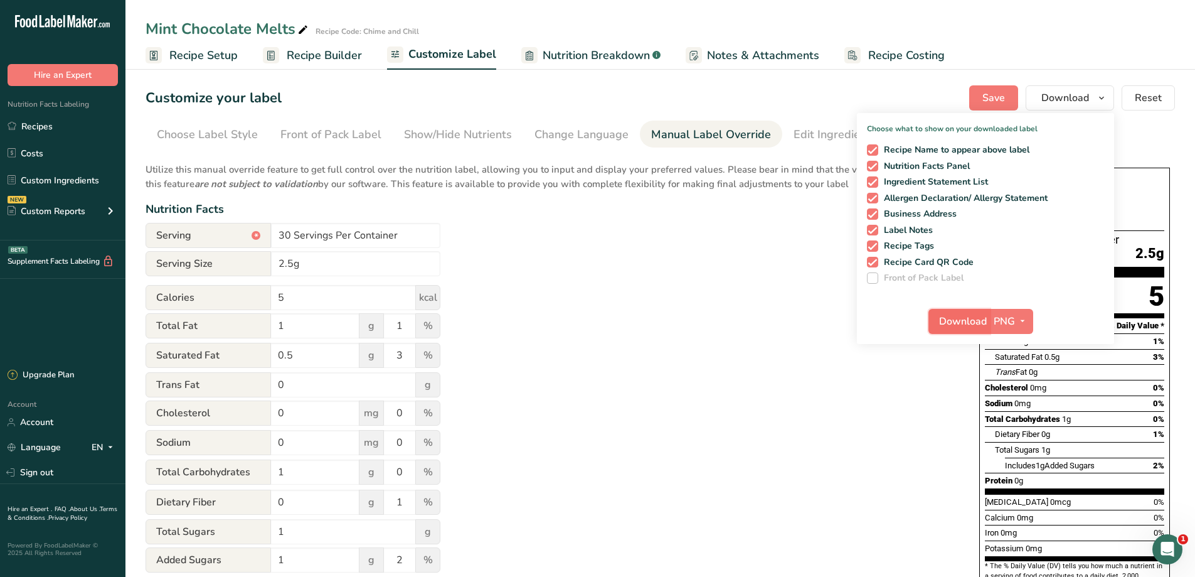
click at [975, 320] on span "Download" at bounding box center [963, 321] width 48 height 15
click at [604, 292] on div "Utilize this manual override feature to get full control over the nutrition lab…" at bounding box center [550, 455] width 809 height 601
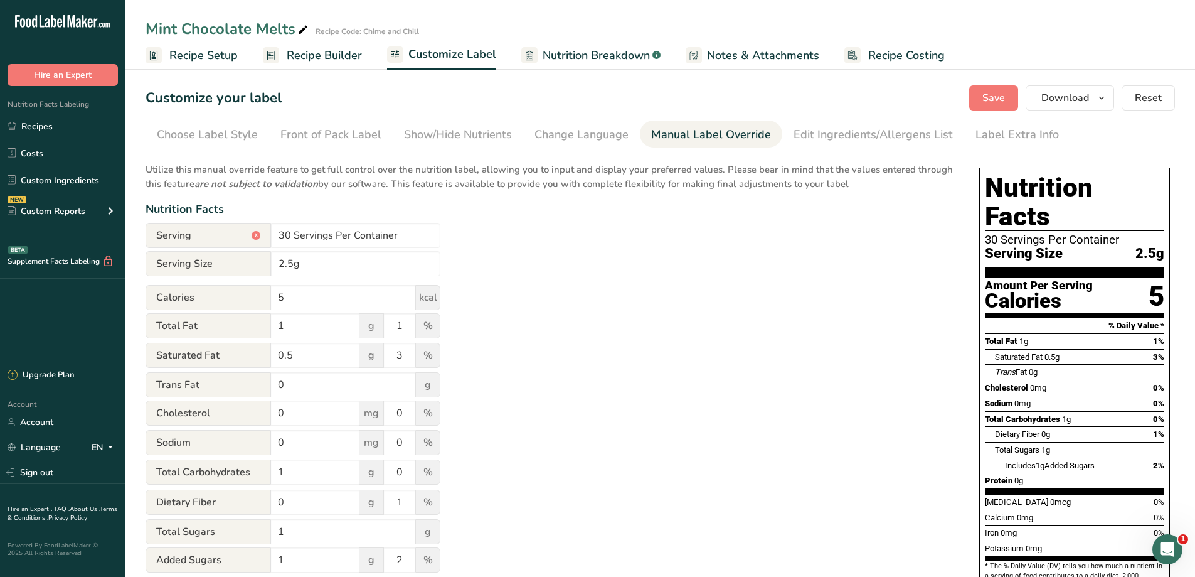
click at [216, 62] on span "Recipe Setup" at bounding box center [203, 55] width 68 height 17
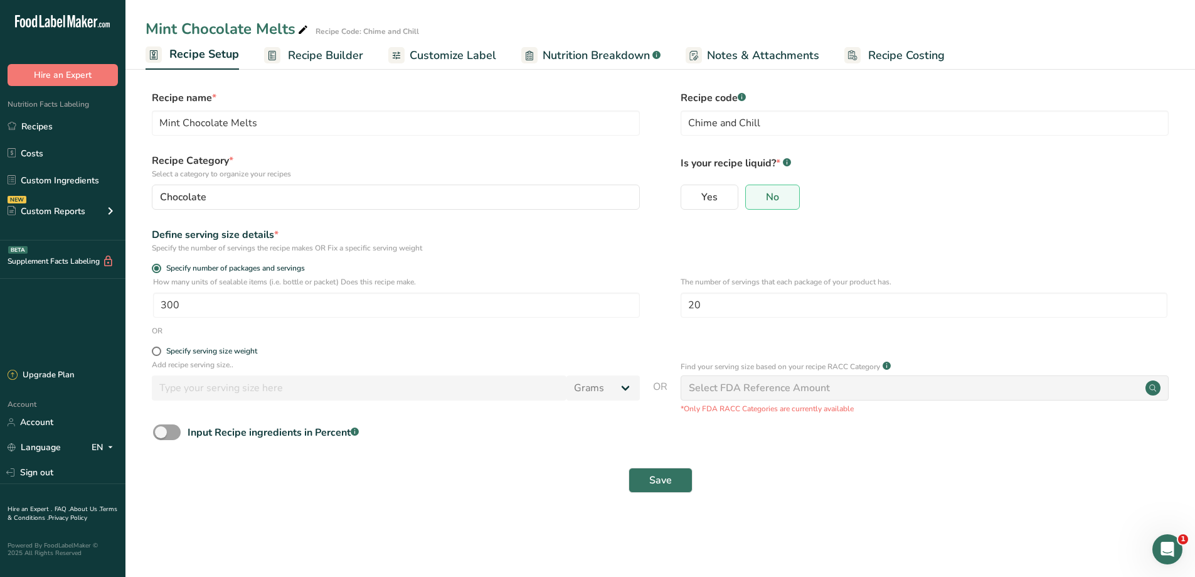
click at [319, 56] on span "Recipe Builder" at bounding box center [325, 55] width 75 height 17
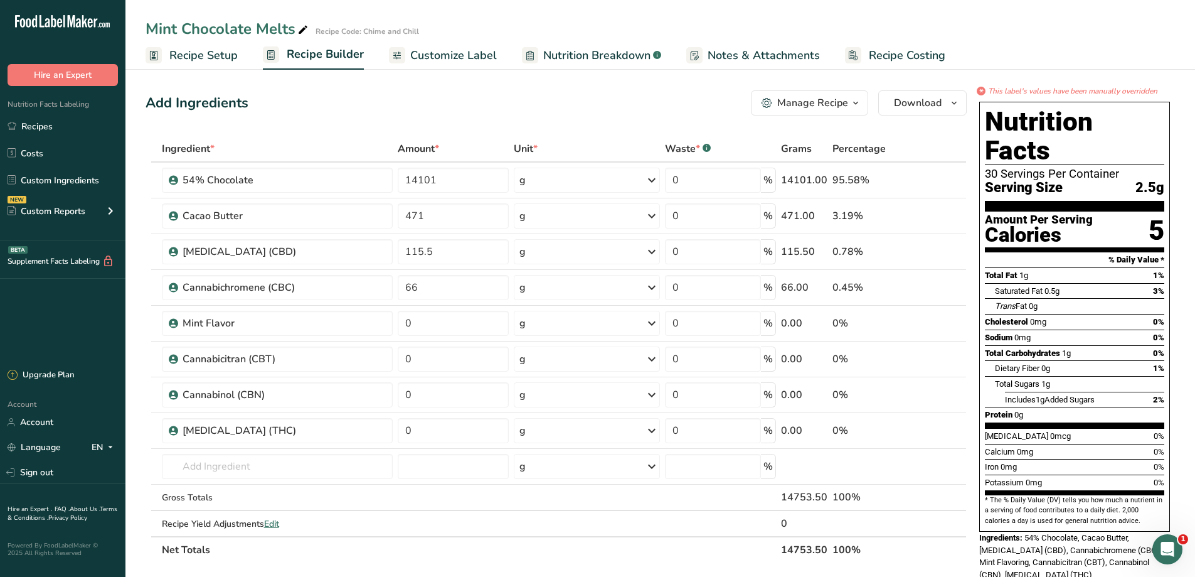
click at [842, 100] on div "Manage Recipe" at bounding box center [813, 102] width 71 height 15
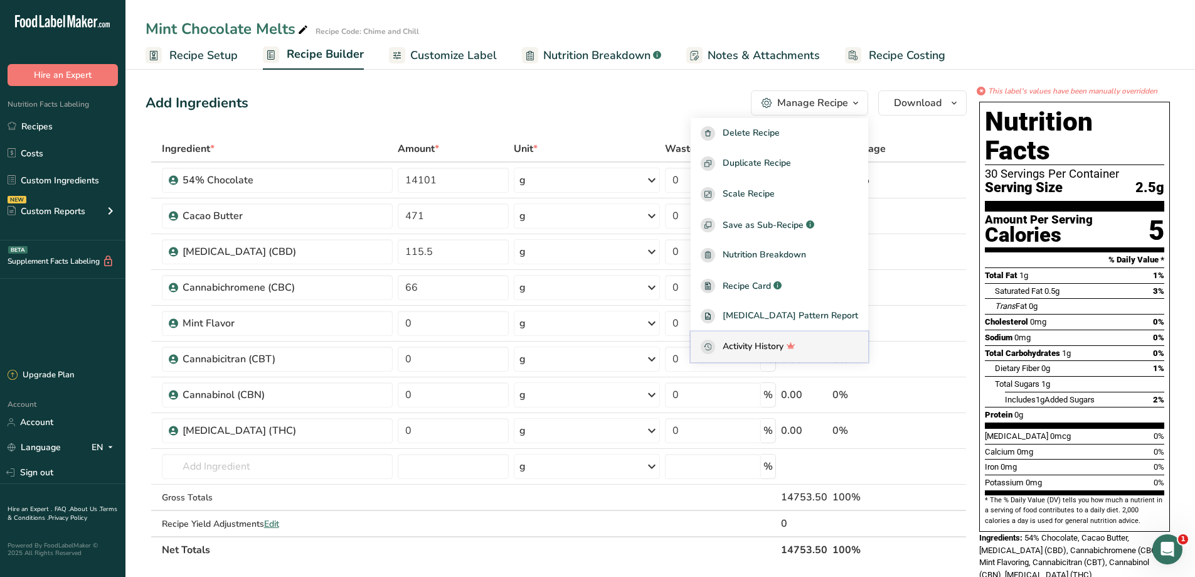
click at [784, 343] on span "Activity History" at bounding box center [753, 346] width 61 height 14
click at [772, 262] on span "Nutrition Breakdown" at bounding box center [764, 255] width 83 height 14
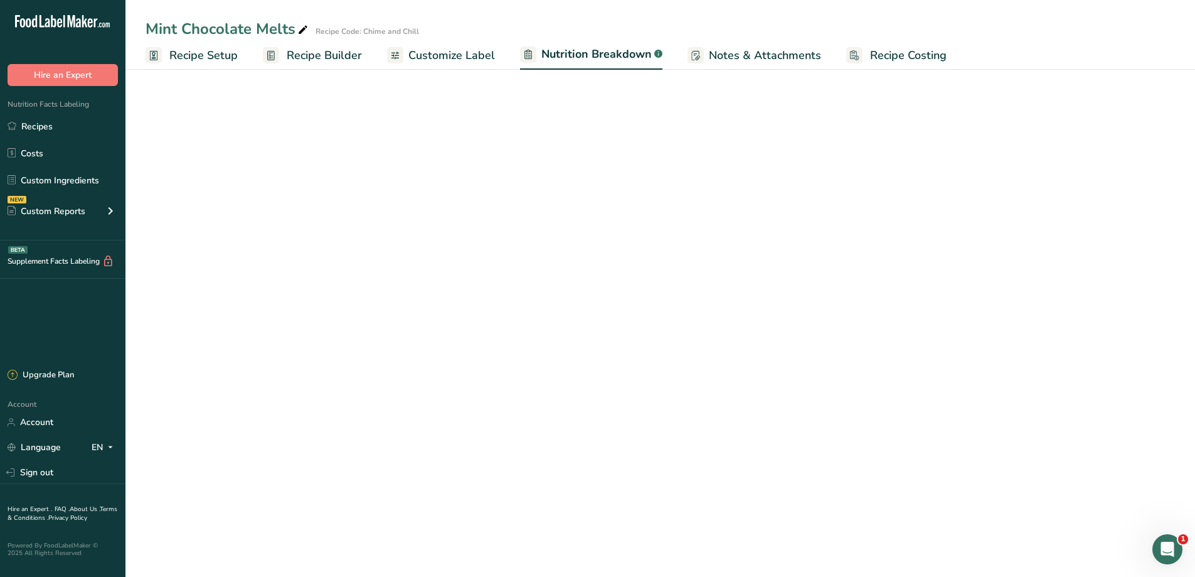
select select "Calories"
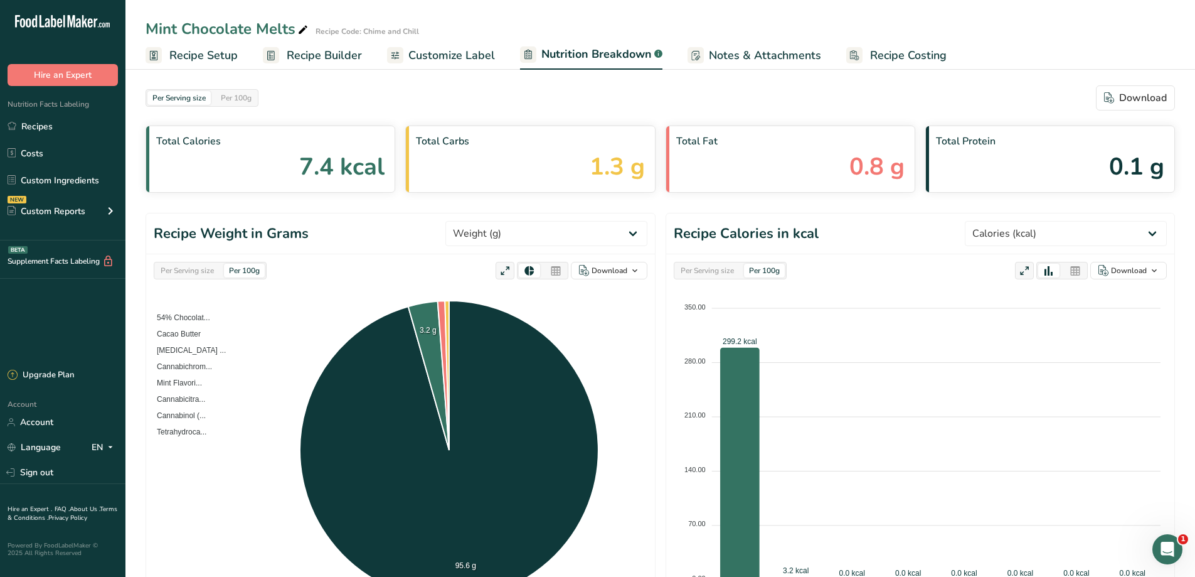
click at [304, 61] on span "Recipe Builder" at bounding box center [324, 55] width 75 height 17
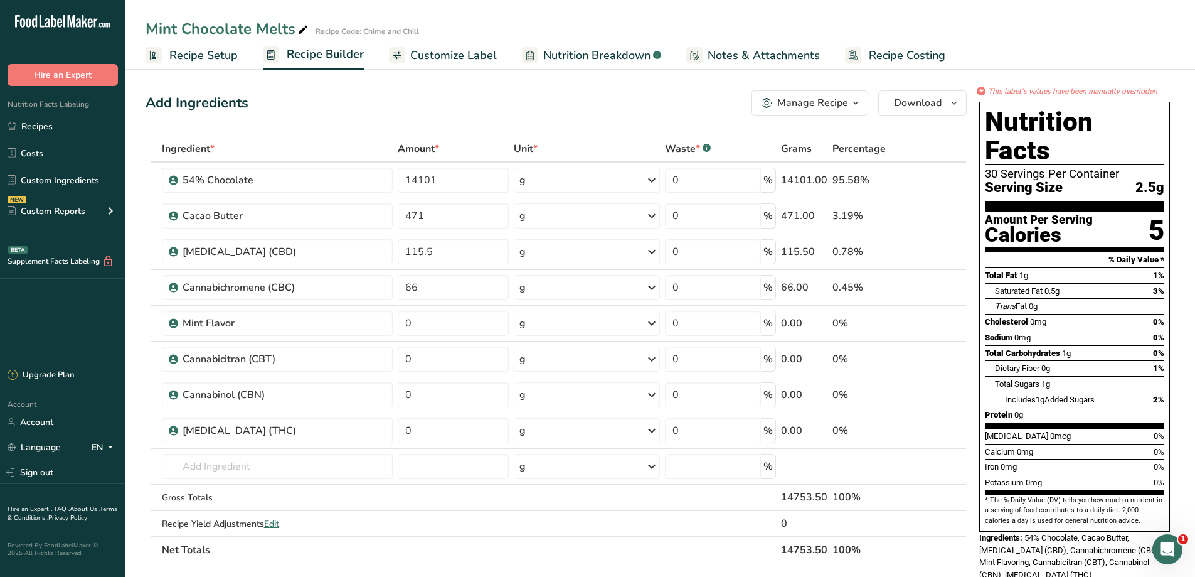
click at [802, 98] on div "Manage Recipe" at bounding box center [813, 102] width 71 height 15
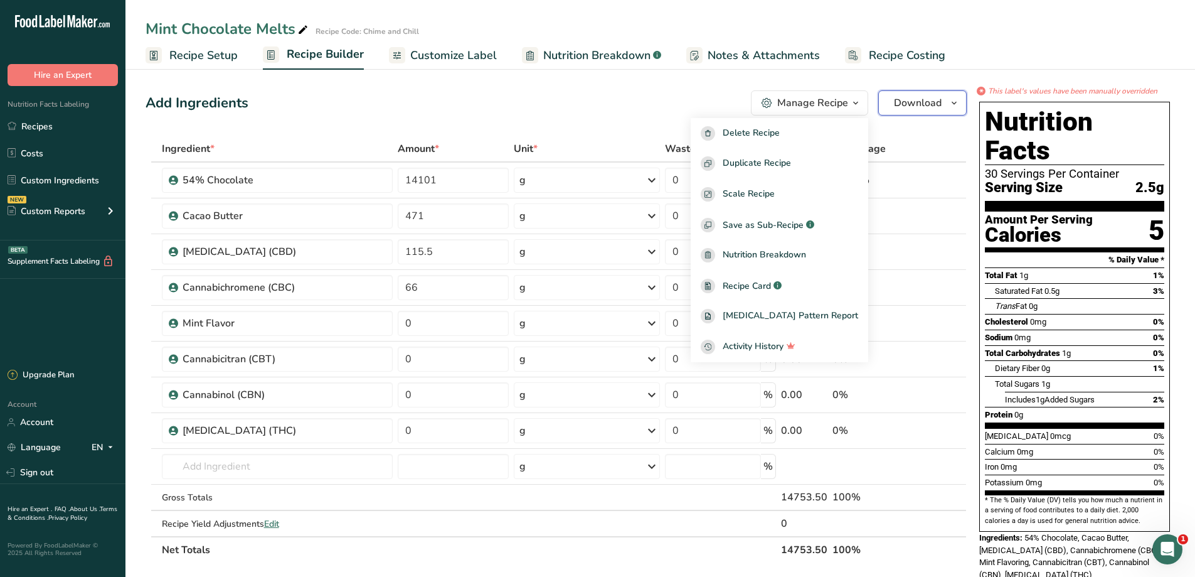
click at [963, 98] on button "Download" at bounding box center [923, 102] width 88 height 25
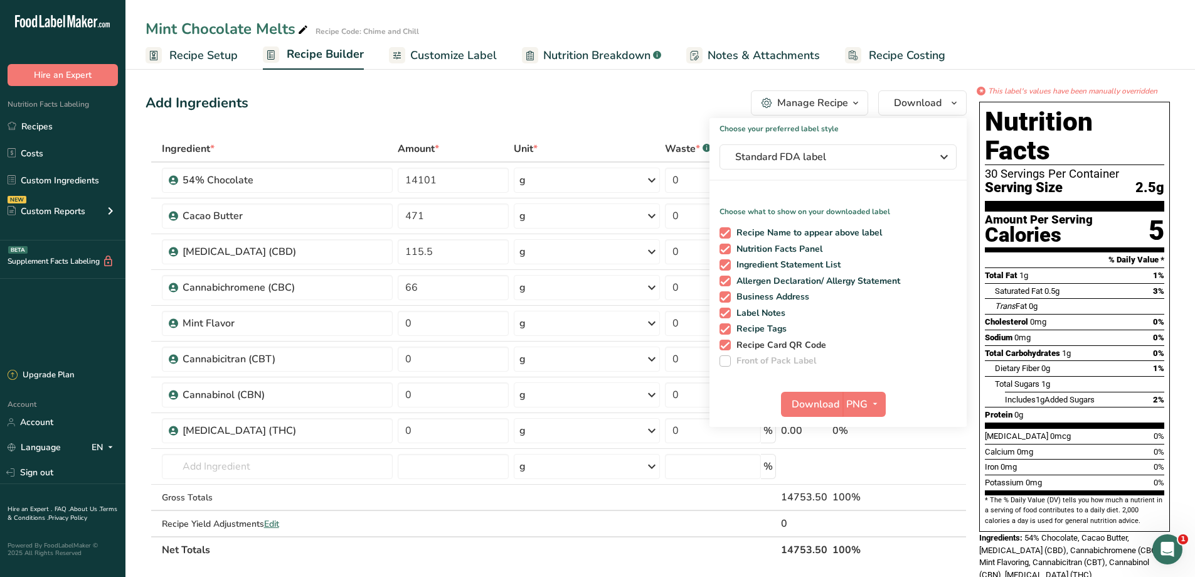
click at [725, 348] on span at bounding box center [725, 344] width 11 height 11
click at [725, 348] on input "Recipe Card QR Code" at bounding box center [724, 345] width 8 height 8
checkbox input "false"
click at [629, 101] on div "Add Ingredients Manage Recipe Delete Recipe Duplicate Recipe Scale Recipe Save …" at bounding box center [556, 102] width 821 height 25
